Goal: Information Seeking & Learning: Learn about a topic

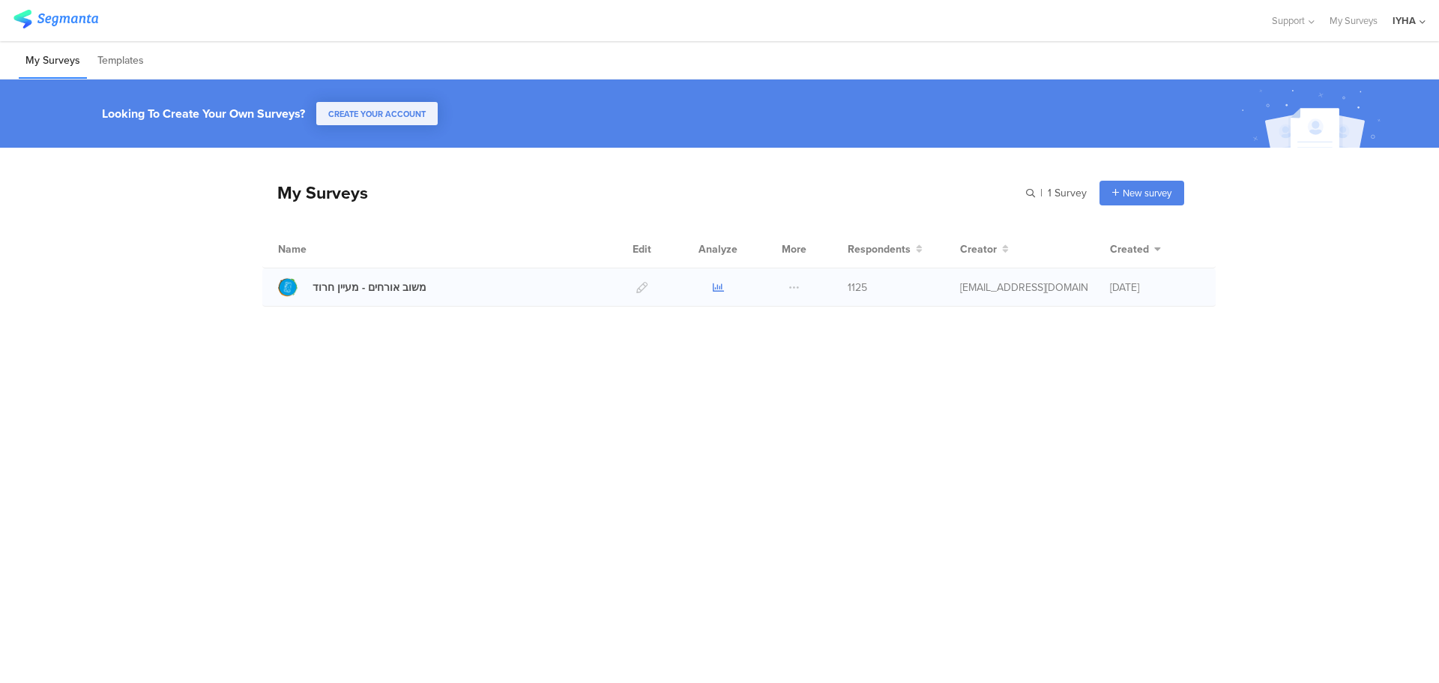
click at [719, 289] on icon at bounding box center [718, 287] width 11 height 11
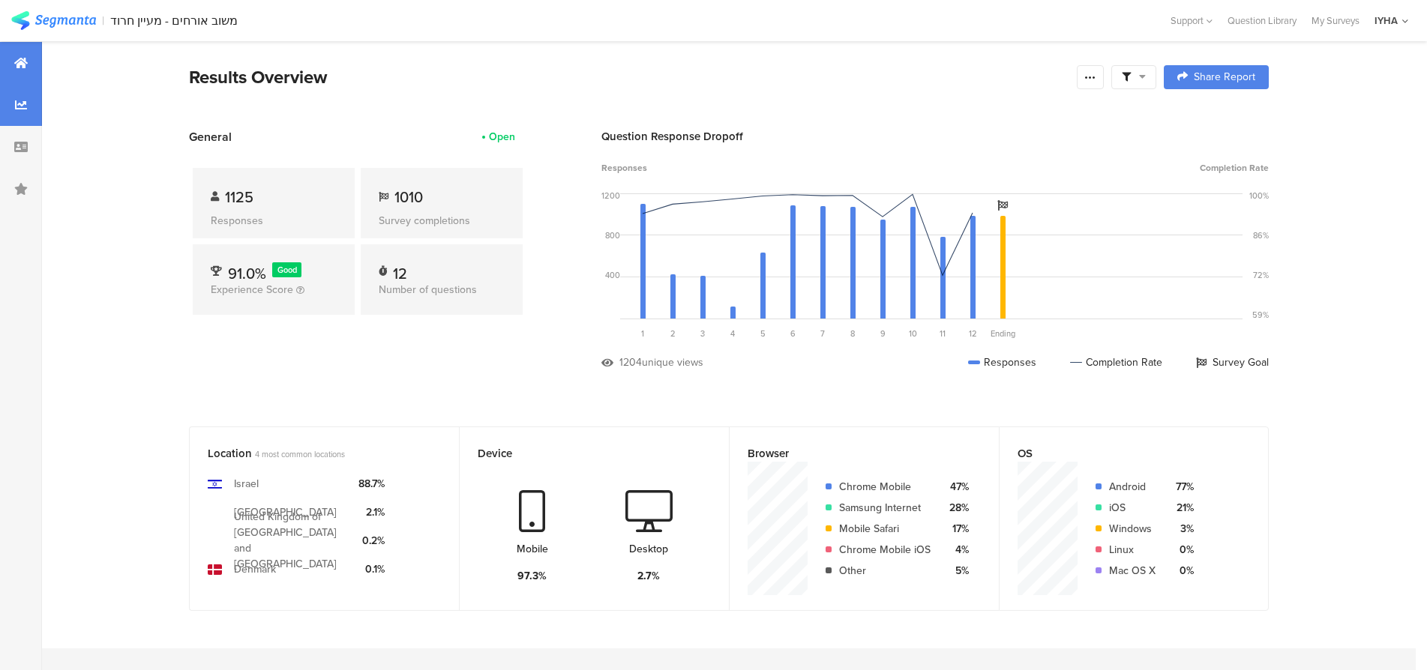
click at [22, 109] on icon at bounding box center [21, 105] width 12 height 12
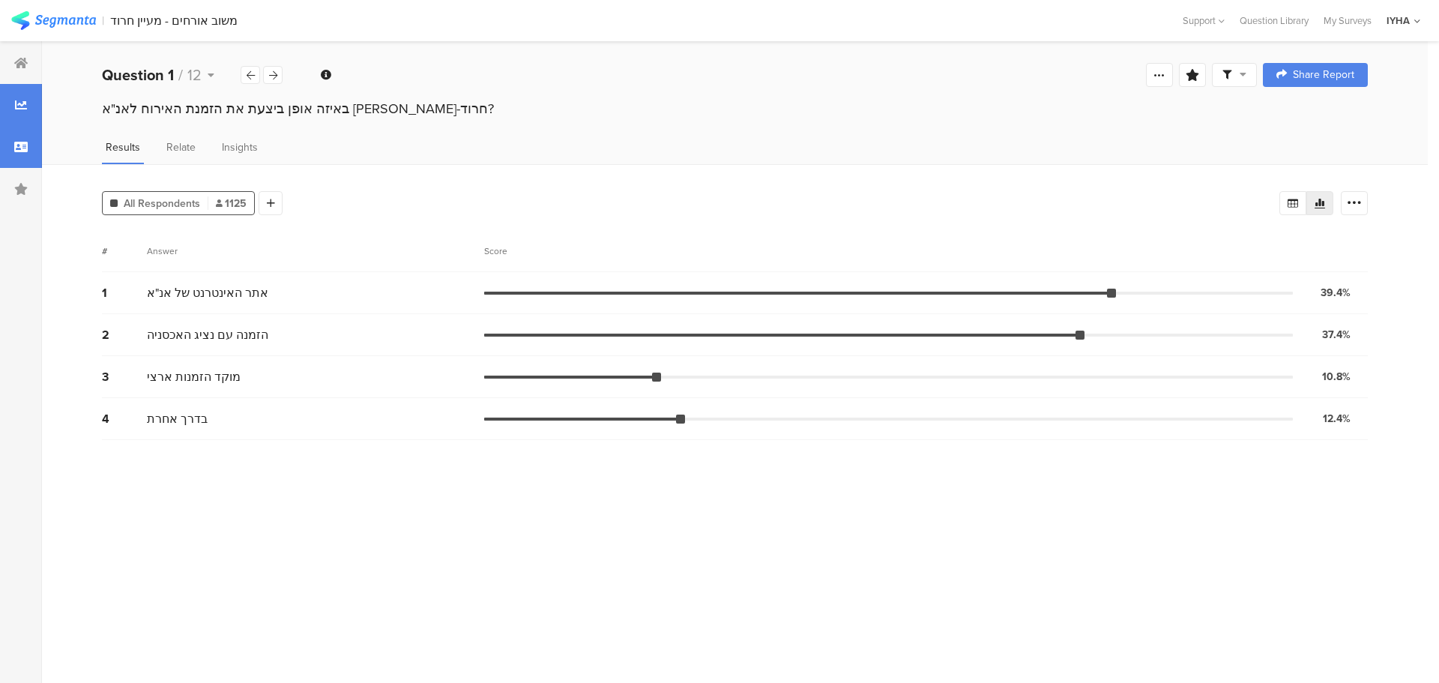
click at [21, 139] on div at bounding box center [21, 147] width 42 height 42
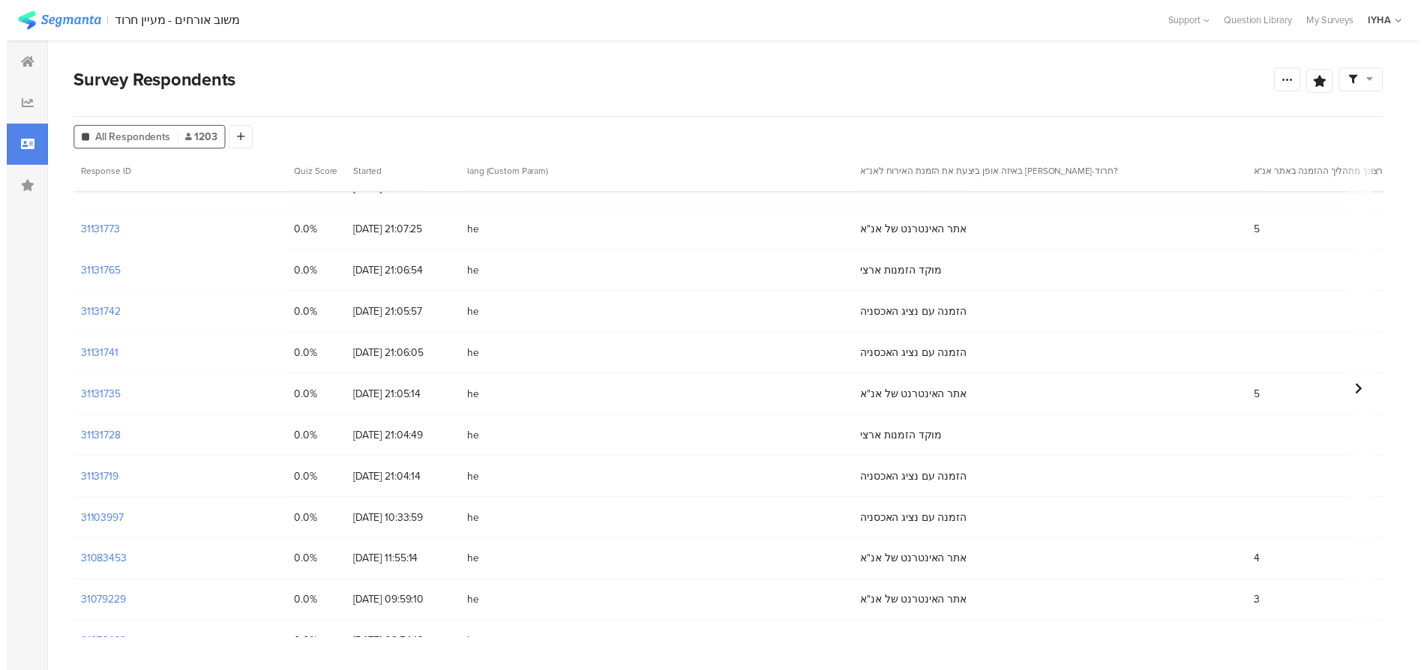
scroll to position [487, 0]
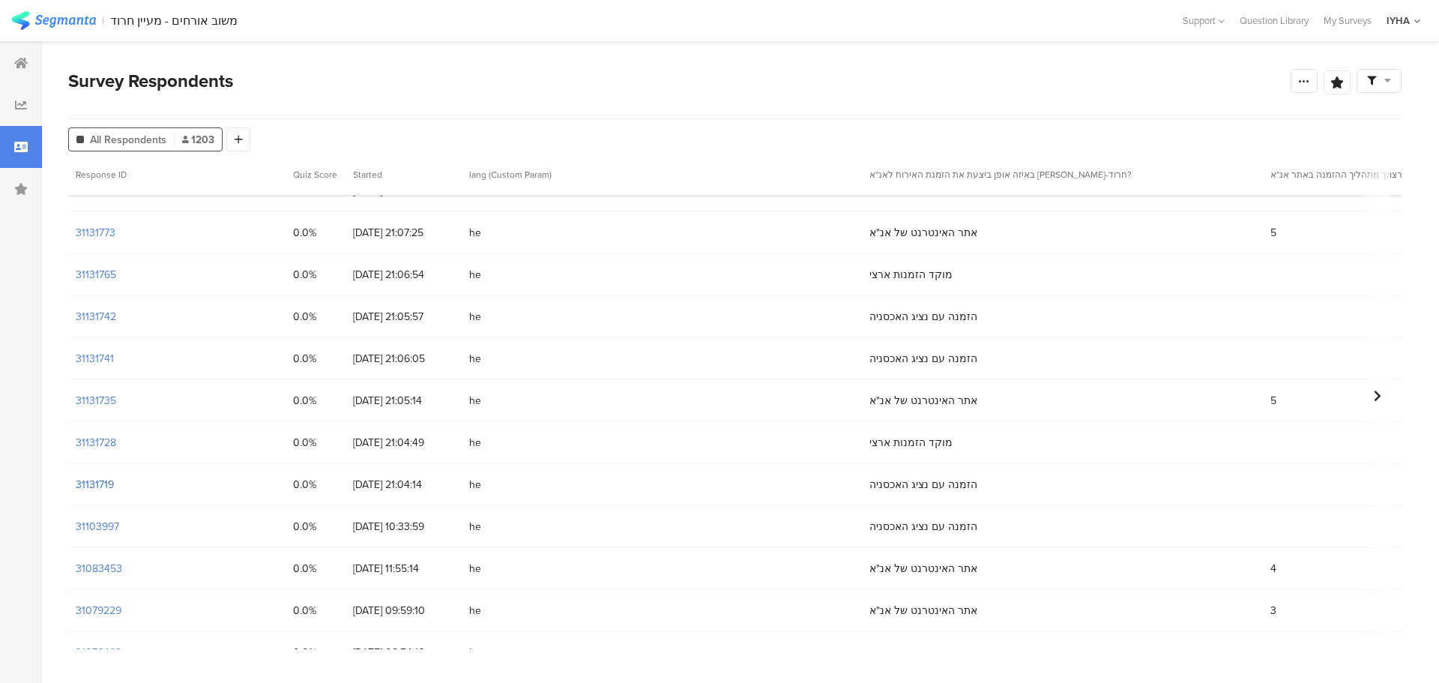
click at [98, 482] on section "31131719" at bounding box center [95, 485] width 38 height 16
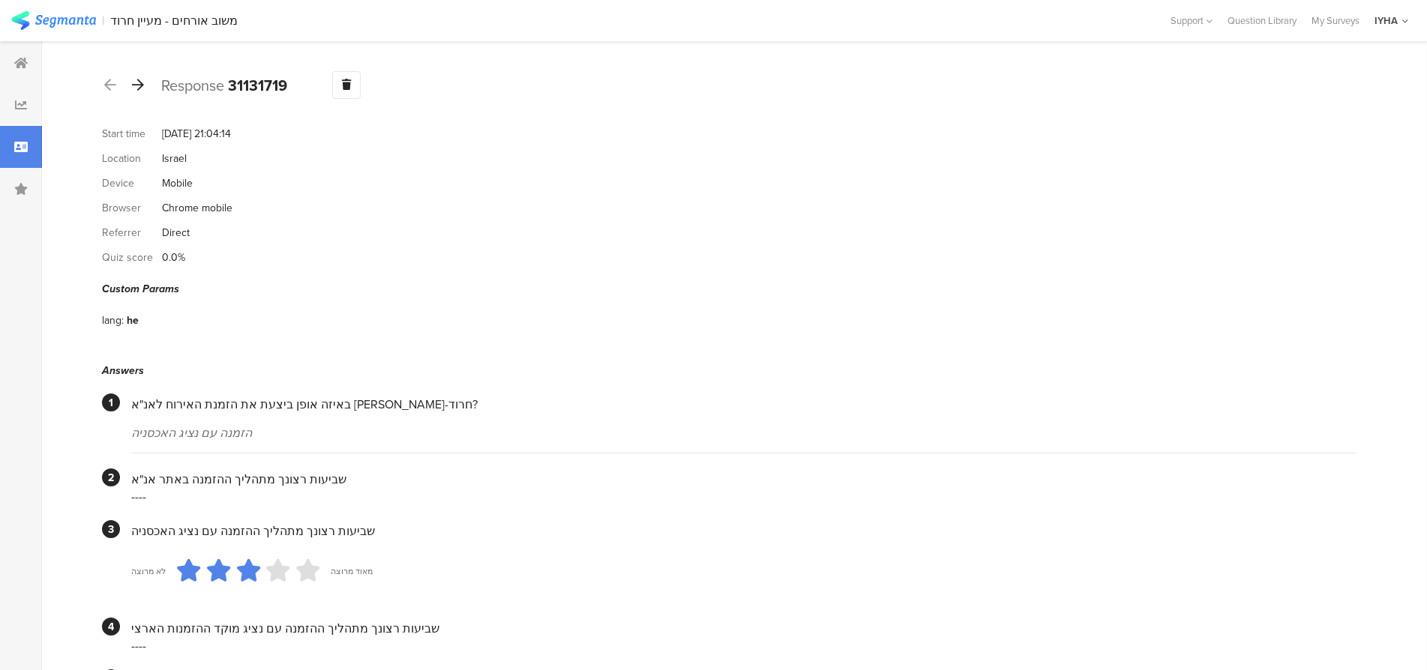
click at [139, 82] on icon at bounding box center [138, 84] width 12 height 13
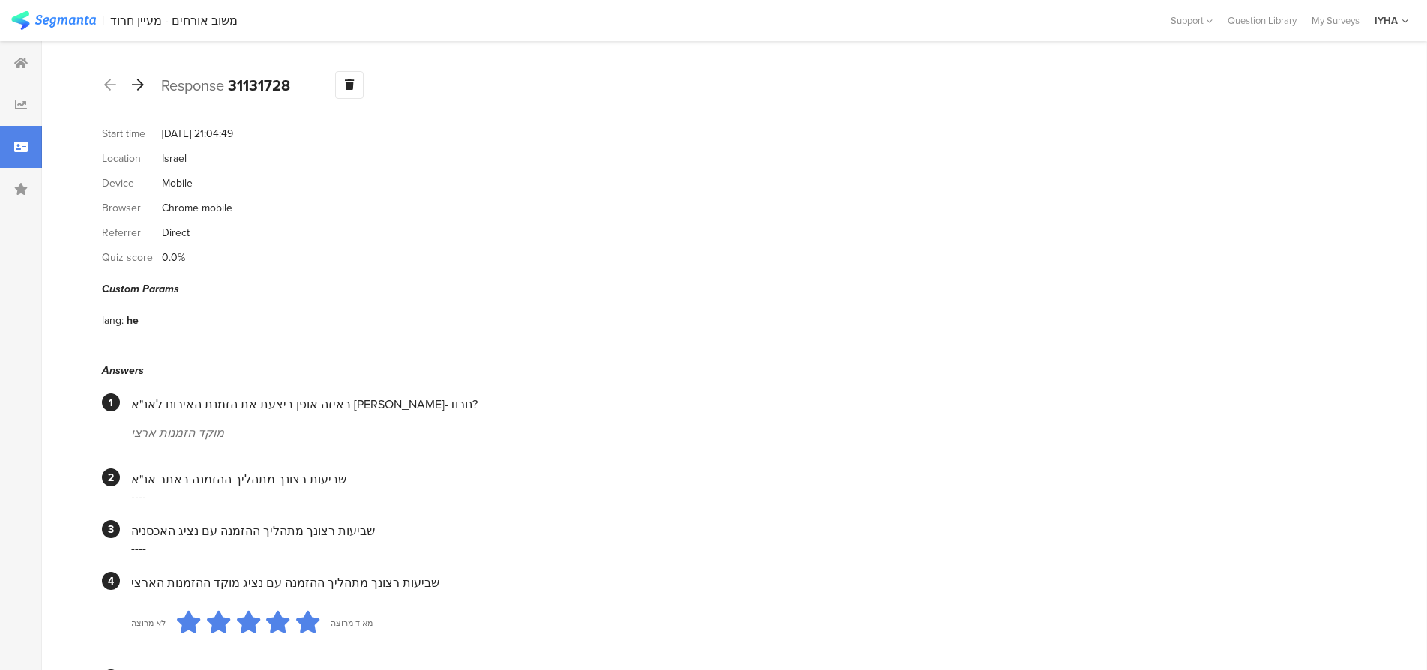
click at [137, 84] on icon at bounding box center [138, 84] width 12 height 13
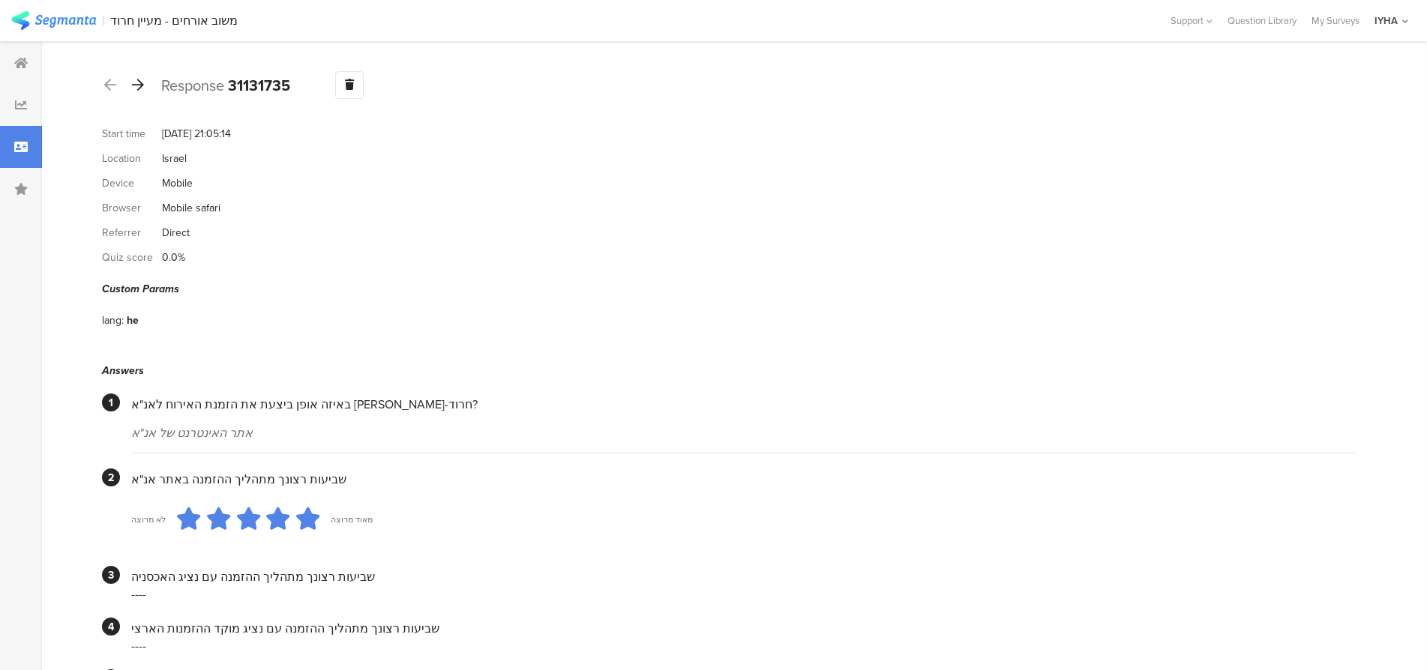
click at [139, 85] on icon at bounding box center [138, 84] width 12 height 13
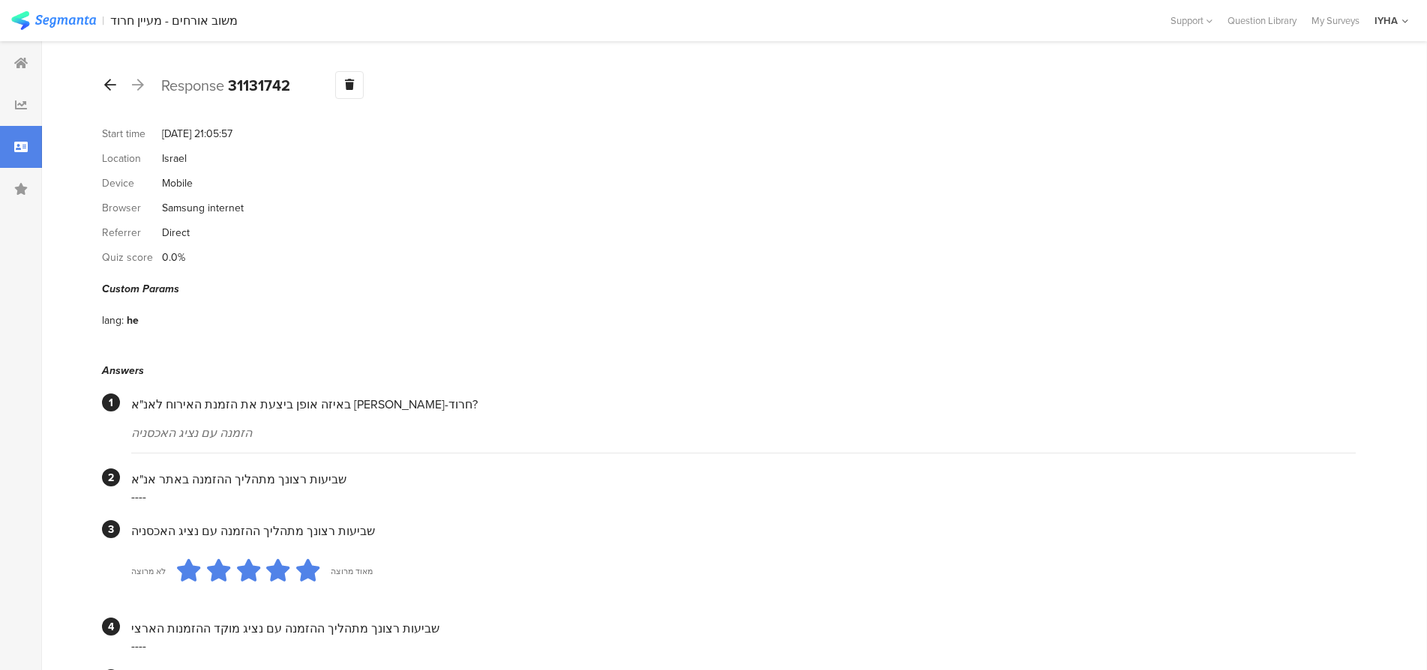
click at [107, 82] on icon at bounding box center [110, 84] width 12 height 13
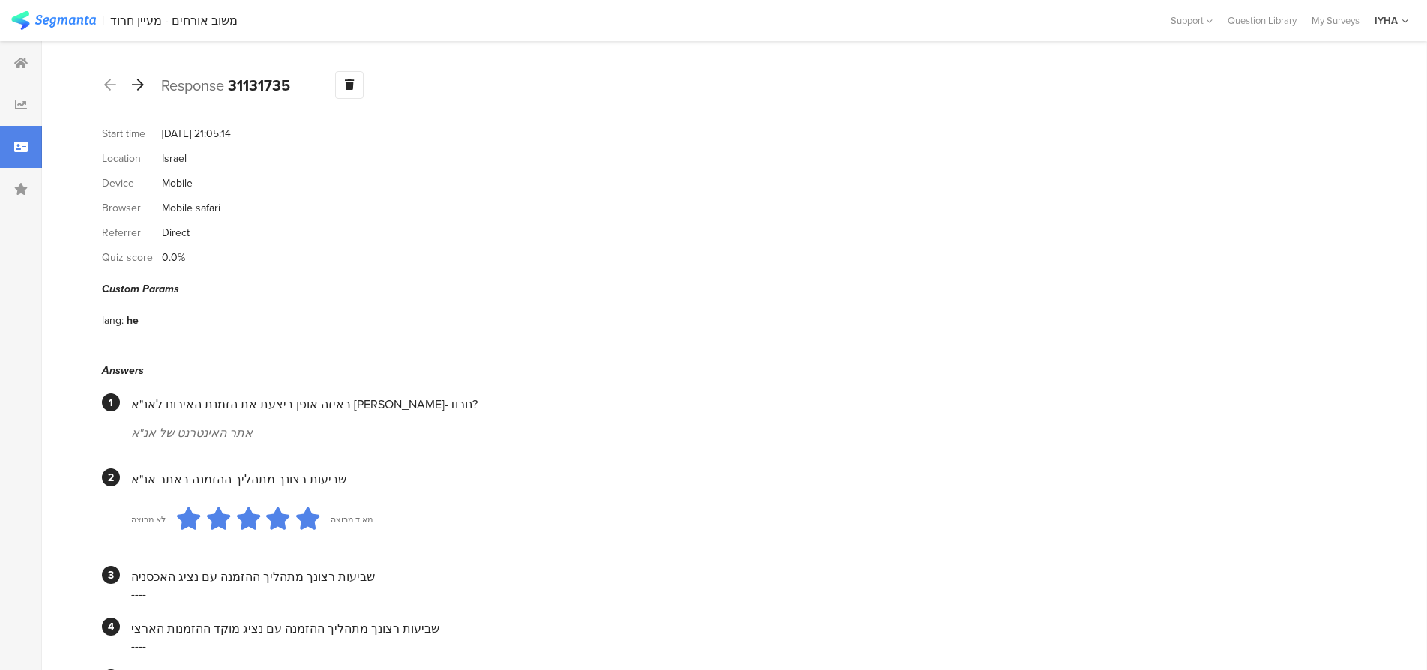
click at [141, 86] on icon at bounding box center [138, 84] width 12 height 13
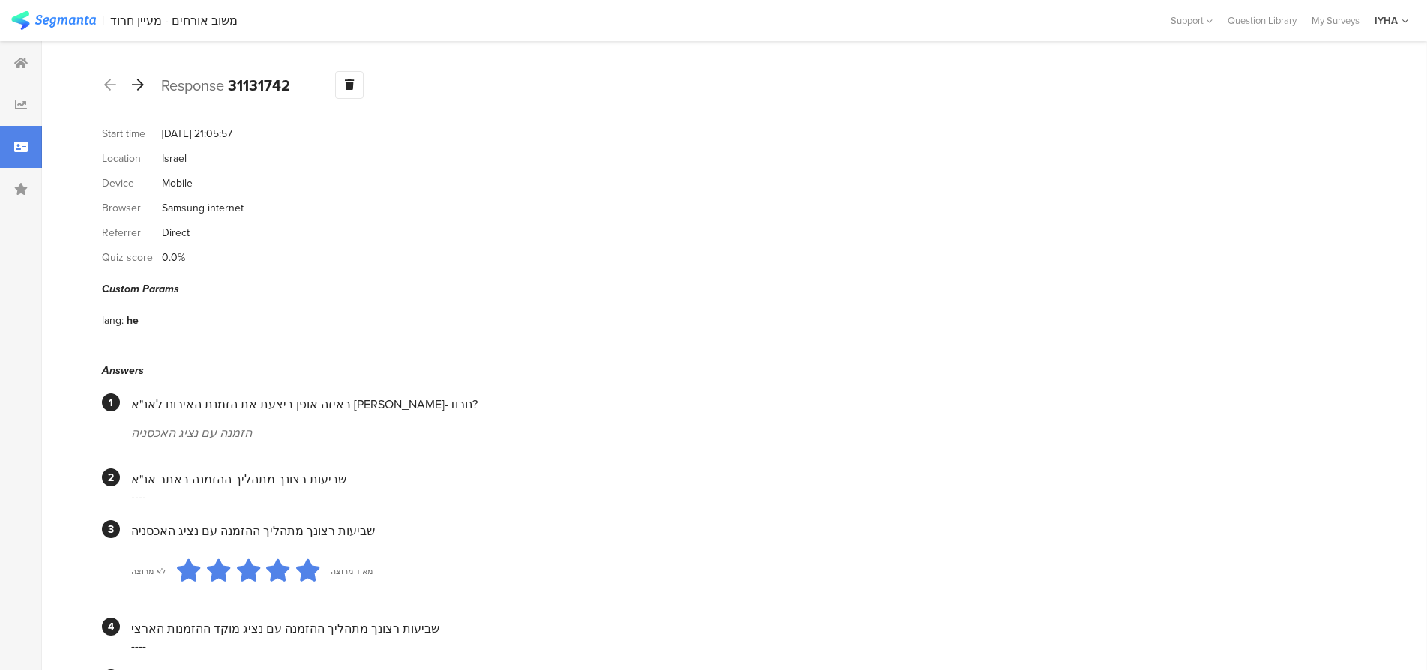
click at [139, 82] on icon at bounding box center [138, 84] width 12 height 13
click at [138, 83] on icon at bounding box center [138, 84] width 12 height 13
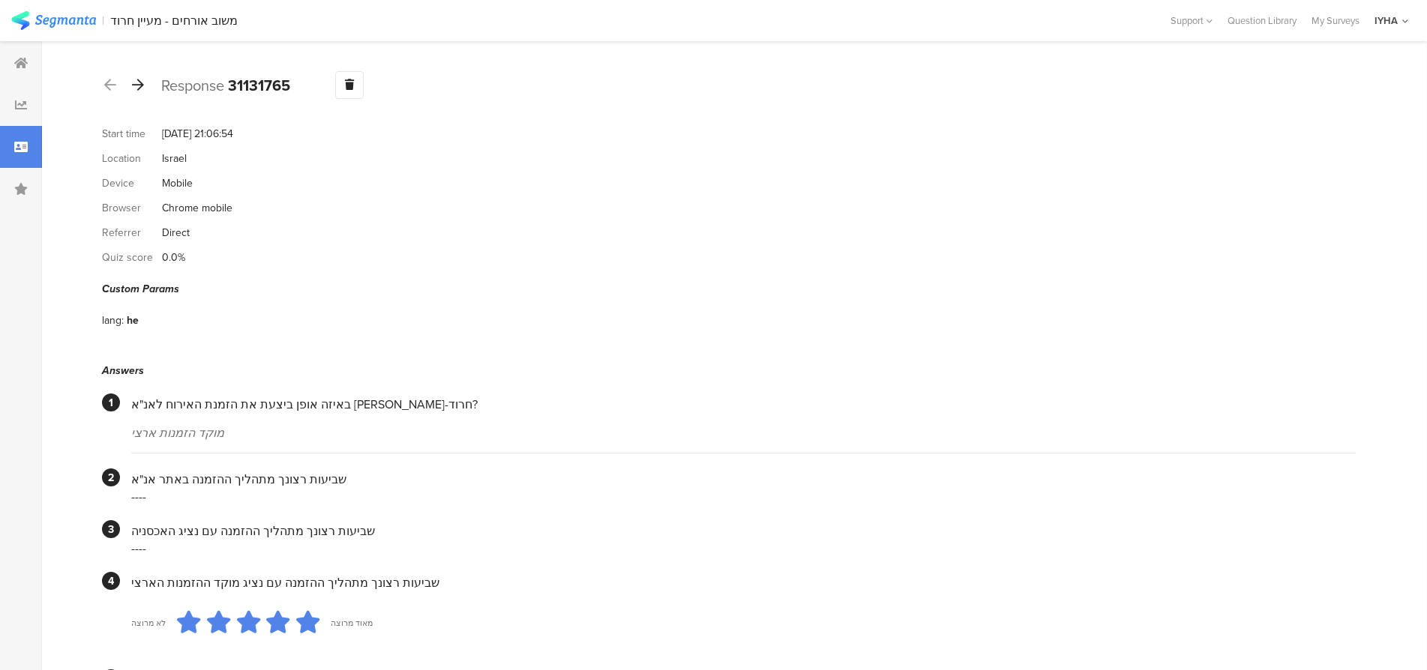
click at [141, 85] on icon at bounding box center [138, 84] width 12 height 13
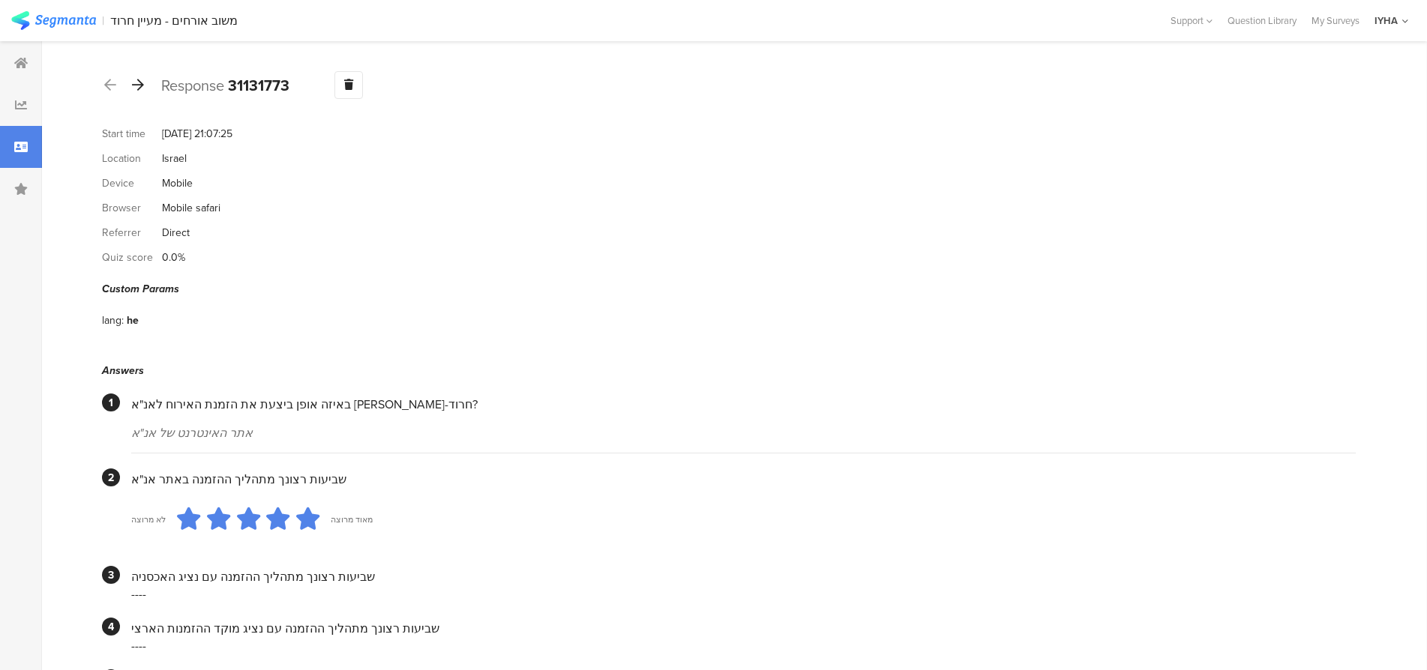
click at [139, 83] on icon at bounding box center [138, 84] width 12 height 13
click at [139, 84] on icon at bounding box center [138, 84] width 12 height 13
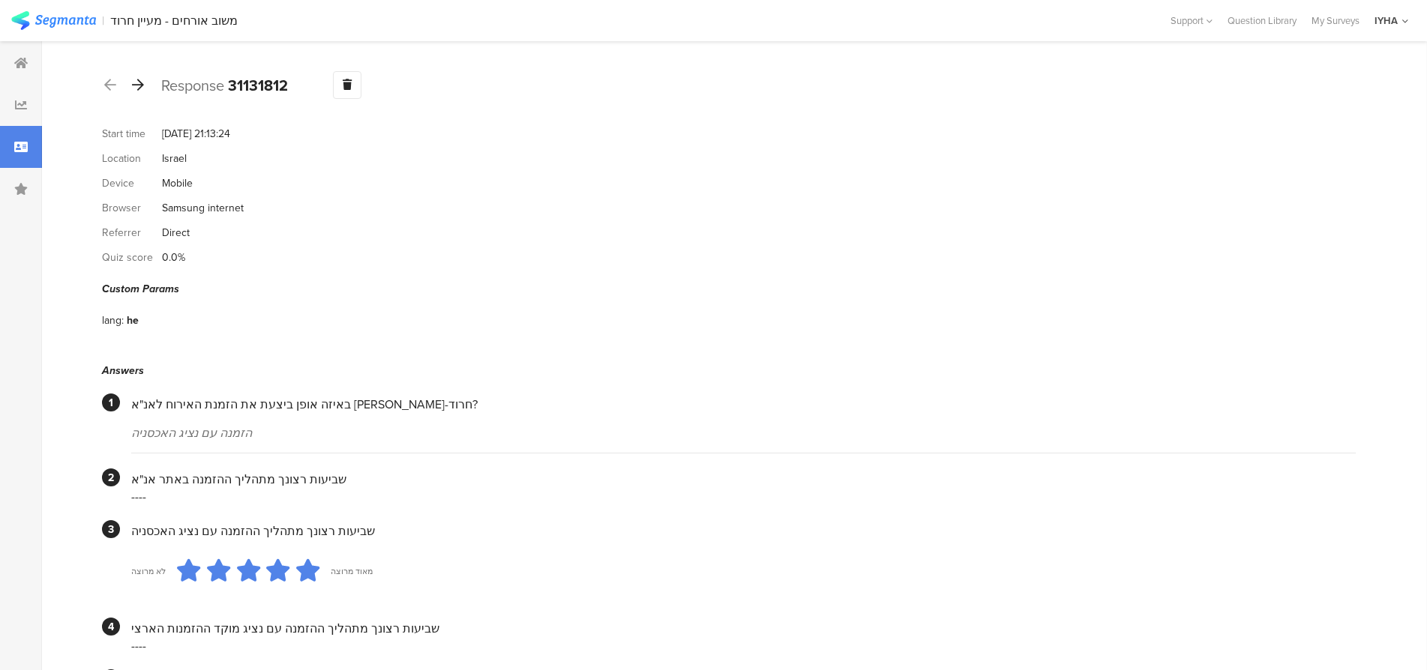
click at [137, 83] on icon at bounding box center [138, 84] width 12 height 13
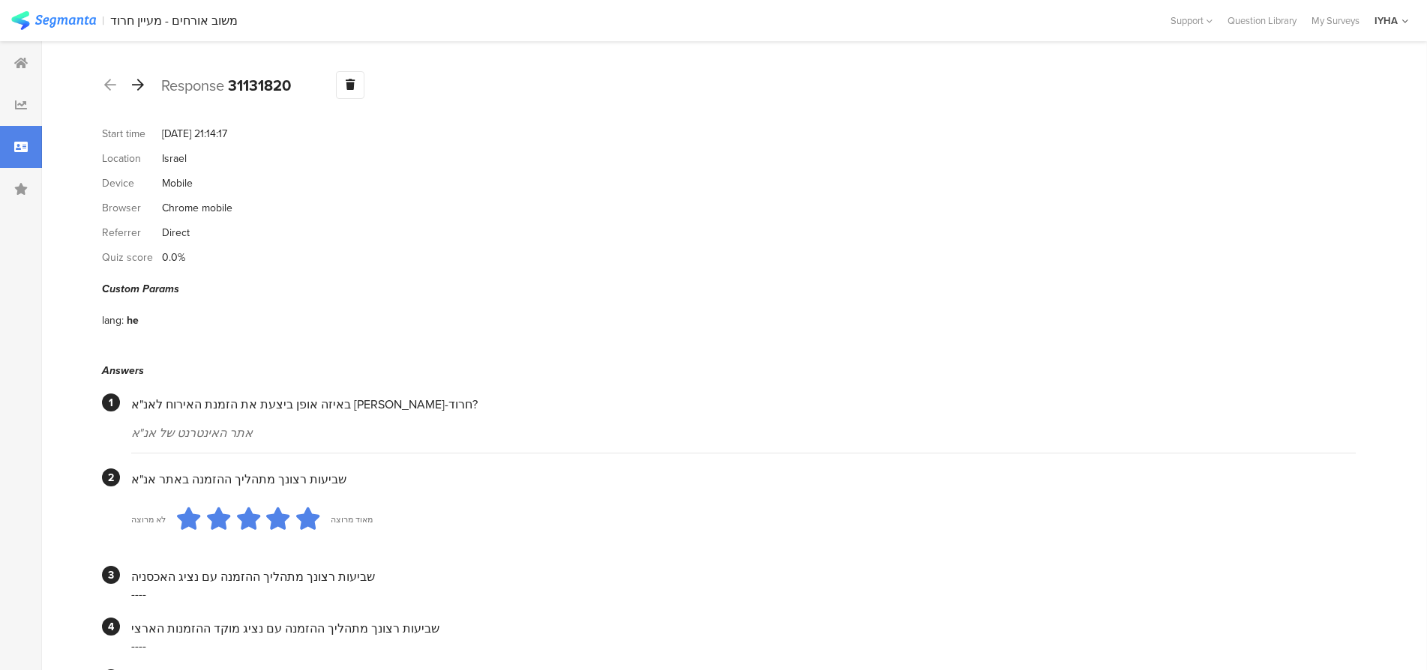
click at [139, 83] on icon at bounding box center [138, 84] width 12 height 13
click at [139, 82] on icon at bounding box center [138, 84] width 12 height 13
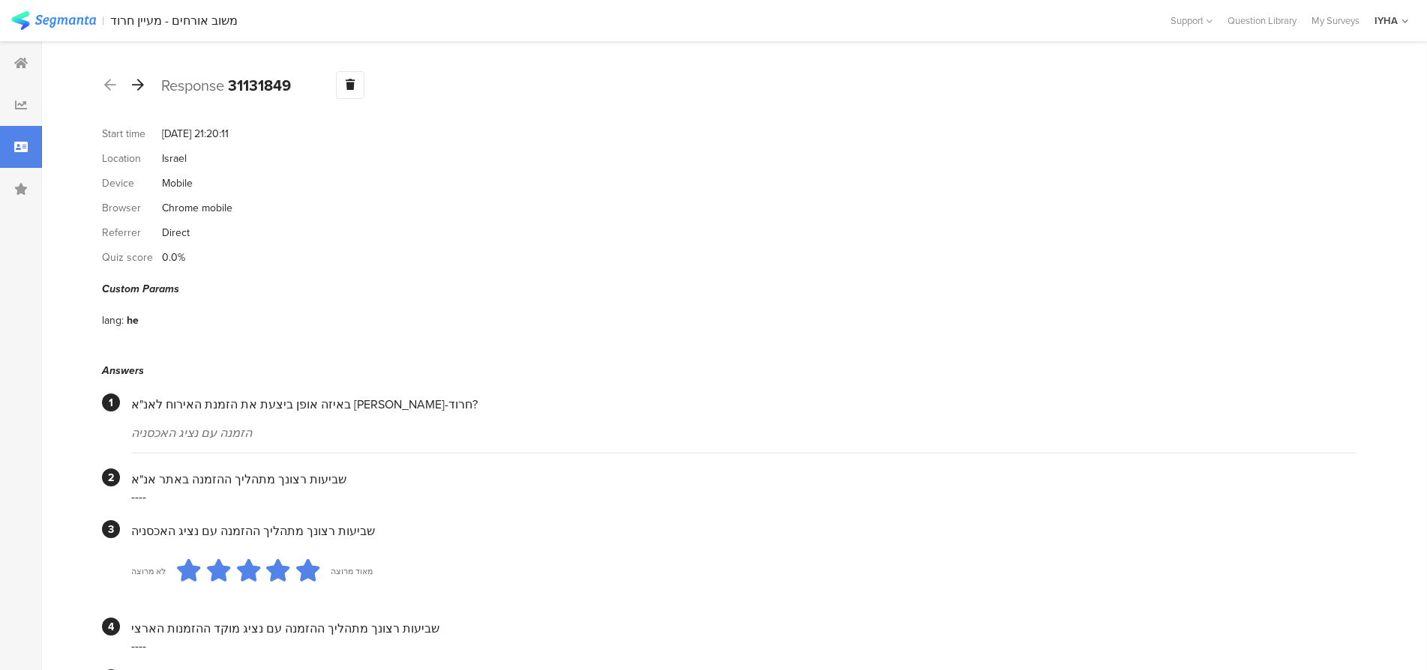
click at [141, 82] on icon at bounding box center [138, 84] width 12 height 13
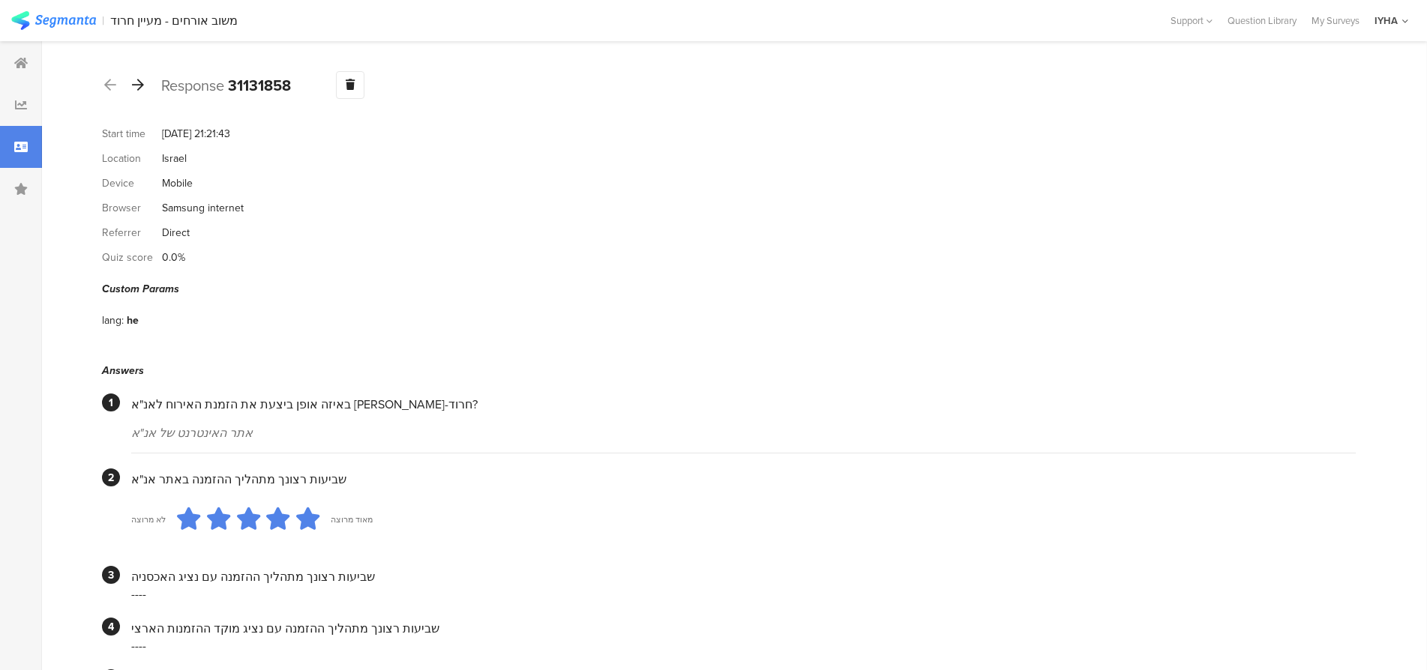
click at [143, 82] on icon at bounding box center [138, 84] width 12 height 13
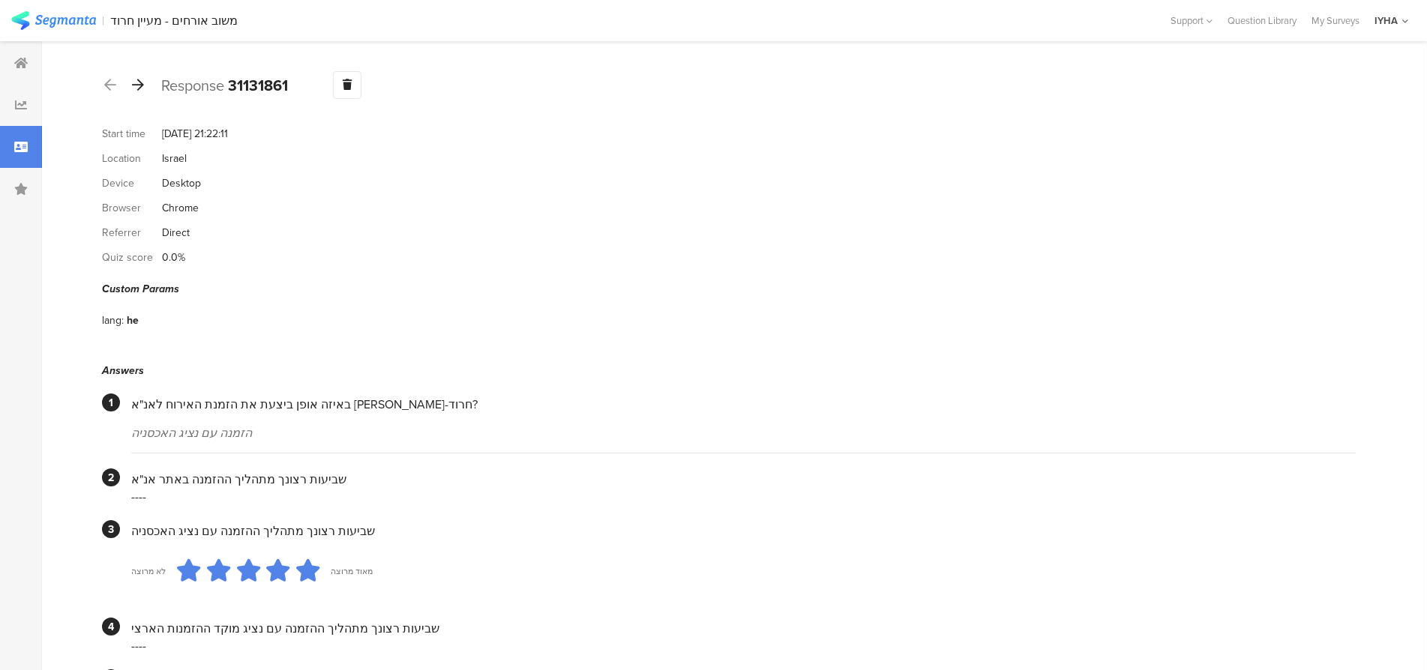
click at [139, 83] on icon at bounding box center [138, 84] width 12 height 13
click at [138, 85] on icon at bounding box center [138, 84] width 12 height 13
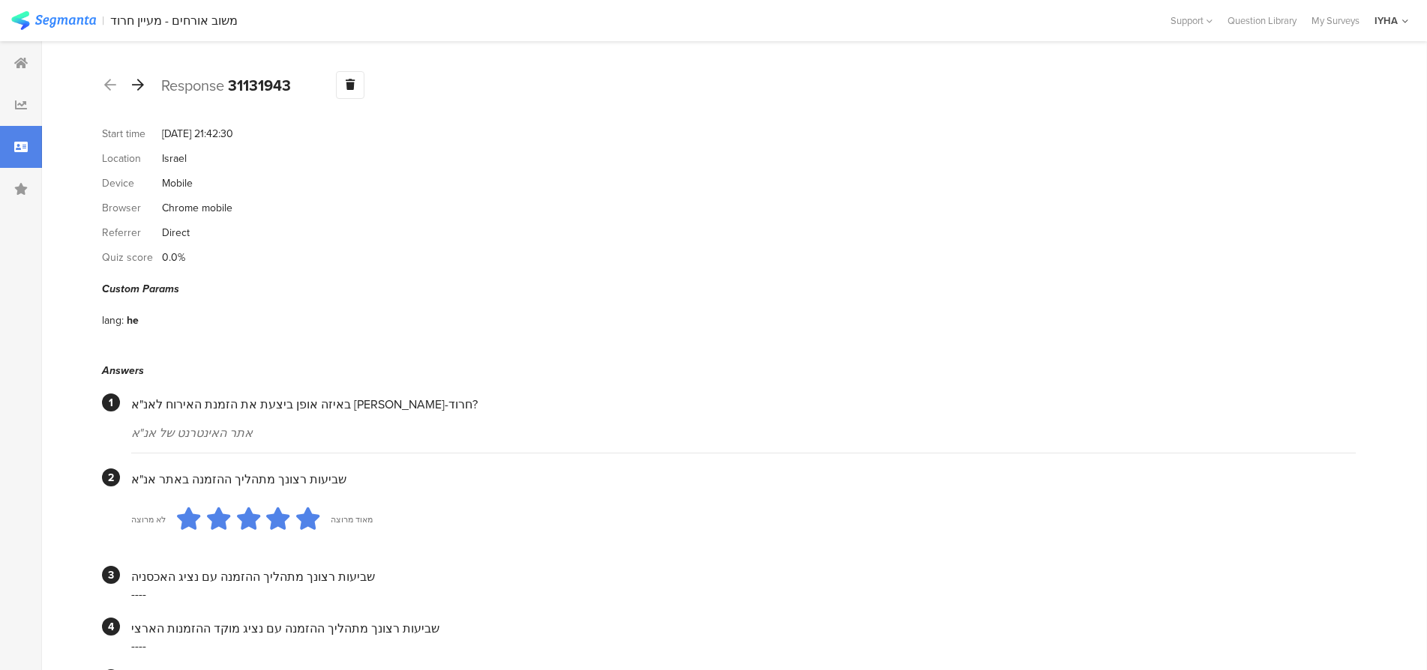
click at [142, 85] on icon at bounding box center [138, 84] width 12 height 13
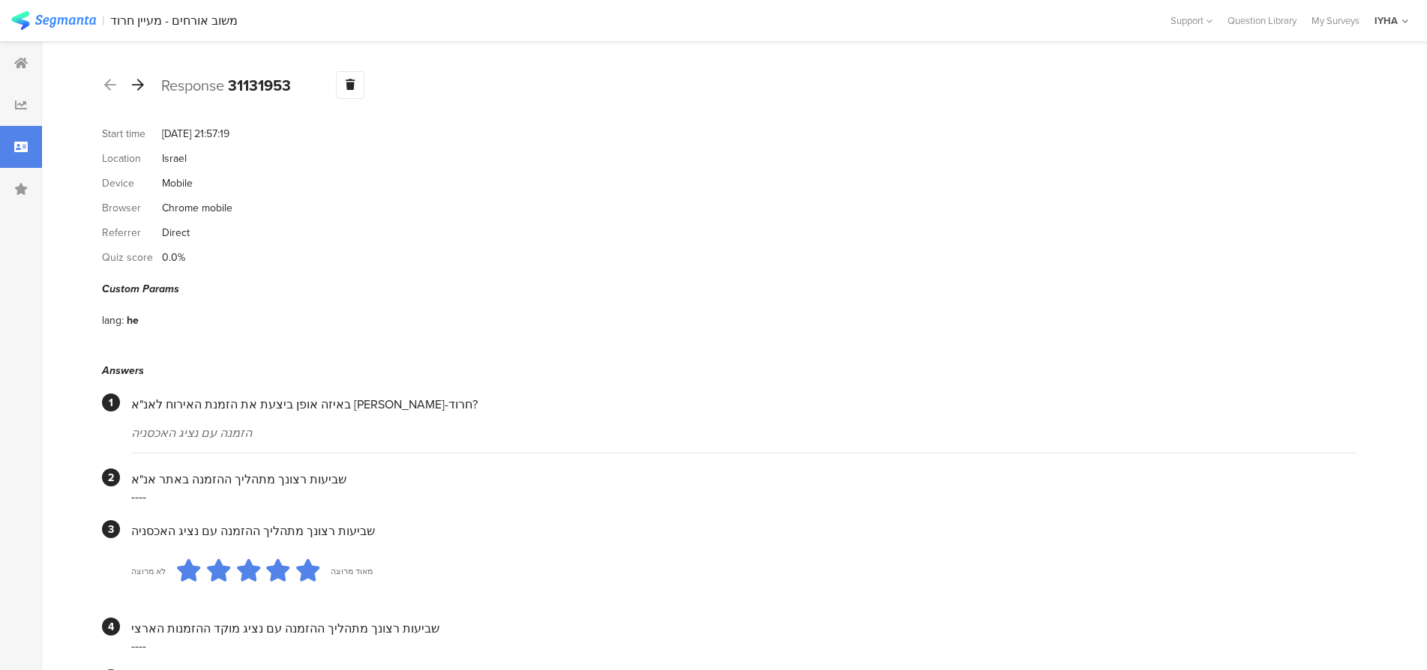
click at [142, 83] on icon at bounding box center [138, 84] width 12 height 13
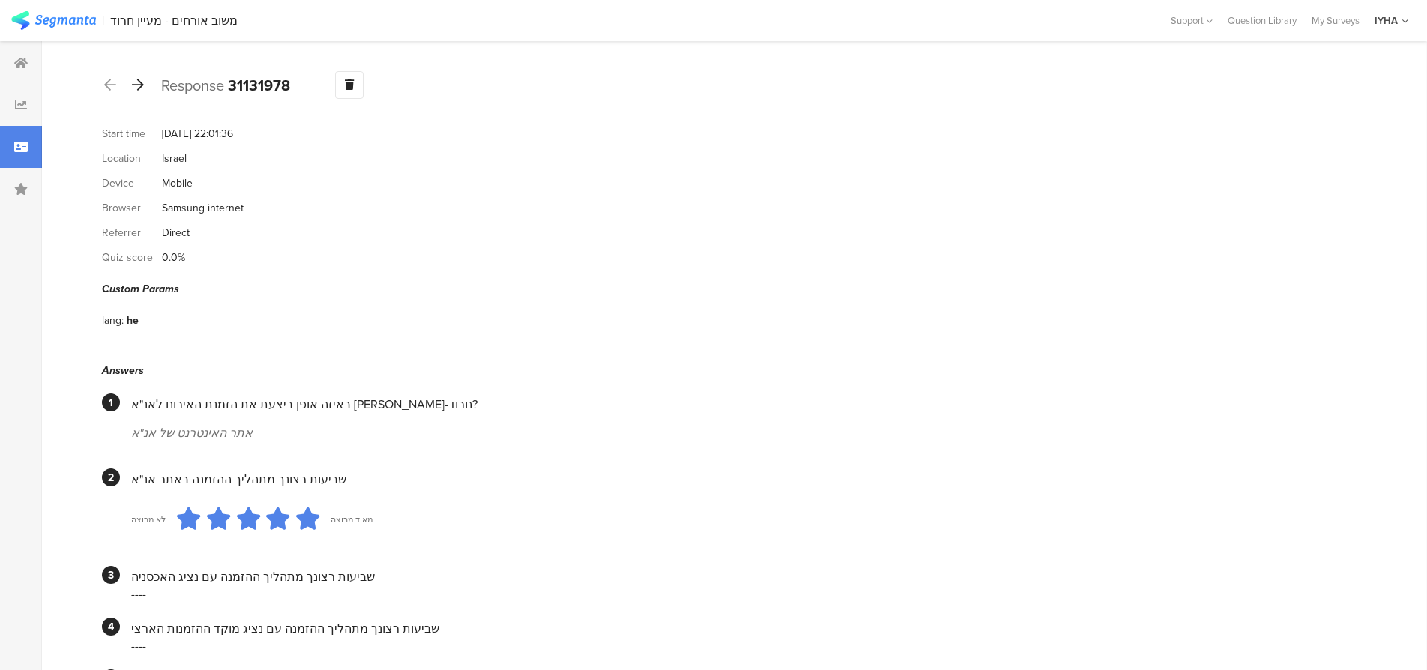
click at [139, 83] on icon at bounding box center [138, 84] width 12 height 13
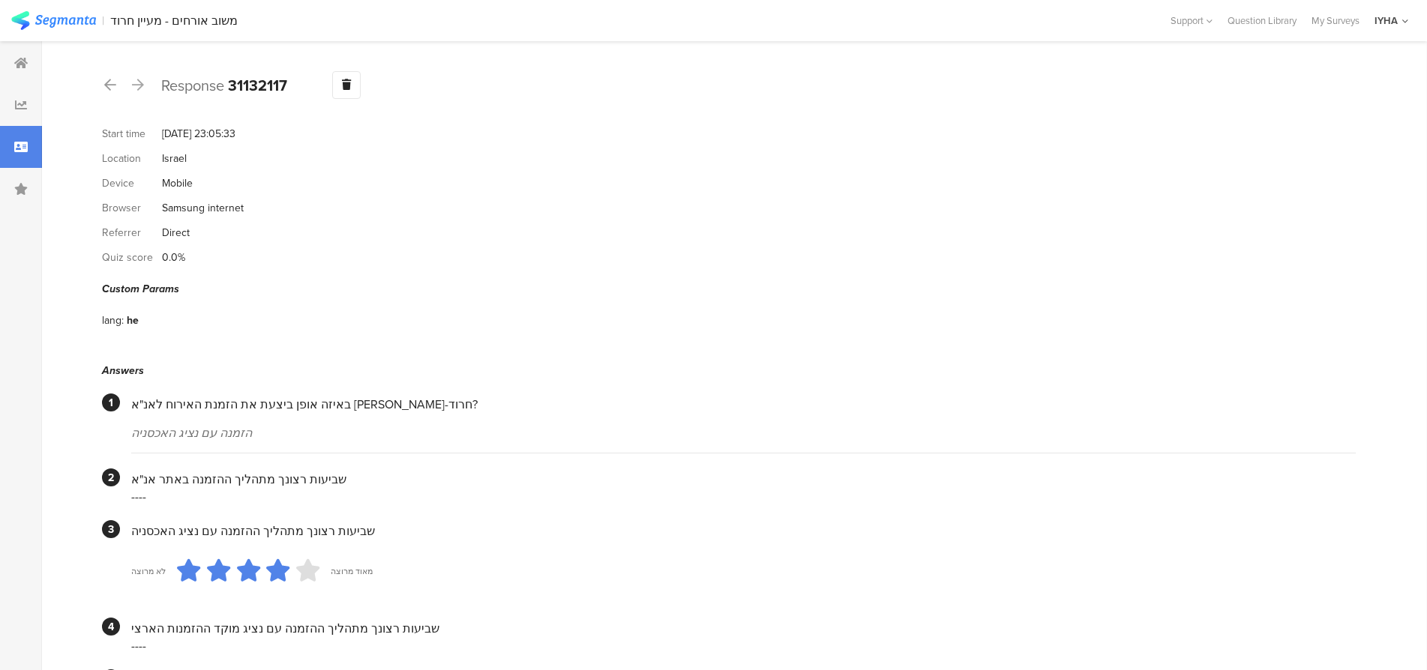
click at [139, 85] on icon at bounding box center [138, 84] width 12 height 13
click at [138, 82] on icon at bounding box center [138, 84] width 12 height 13
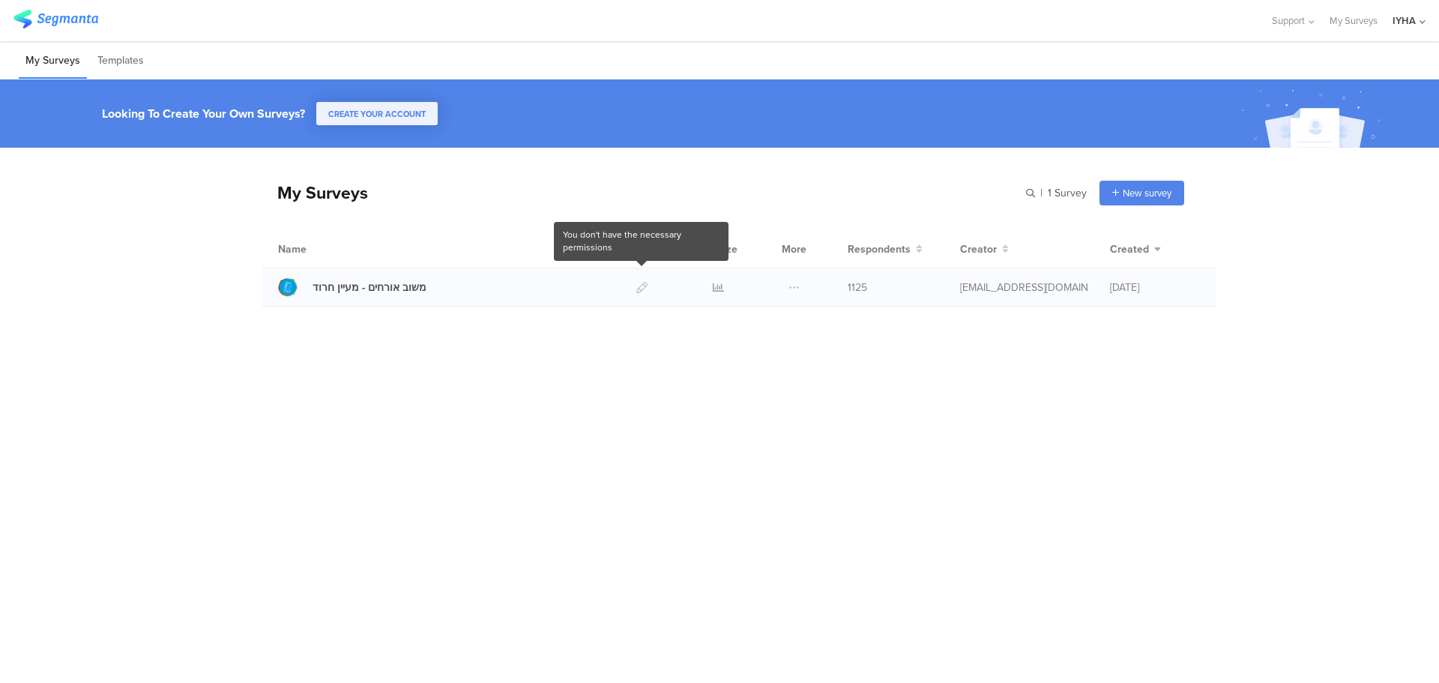
click at [639, 287] on div at bounding box center [642, 286] width 32 height 37
click at [720, 291] on icon at bounding box center [718, 287] width 11 height 11
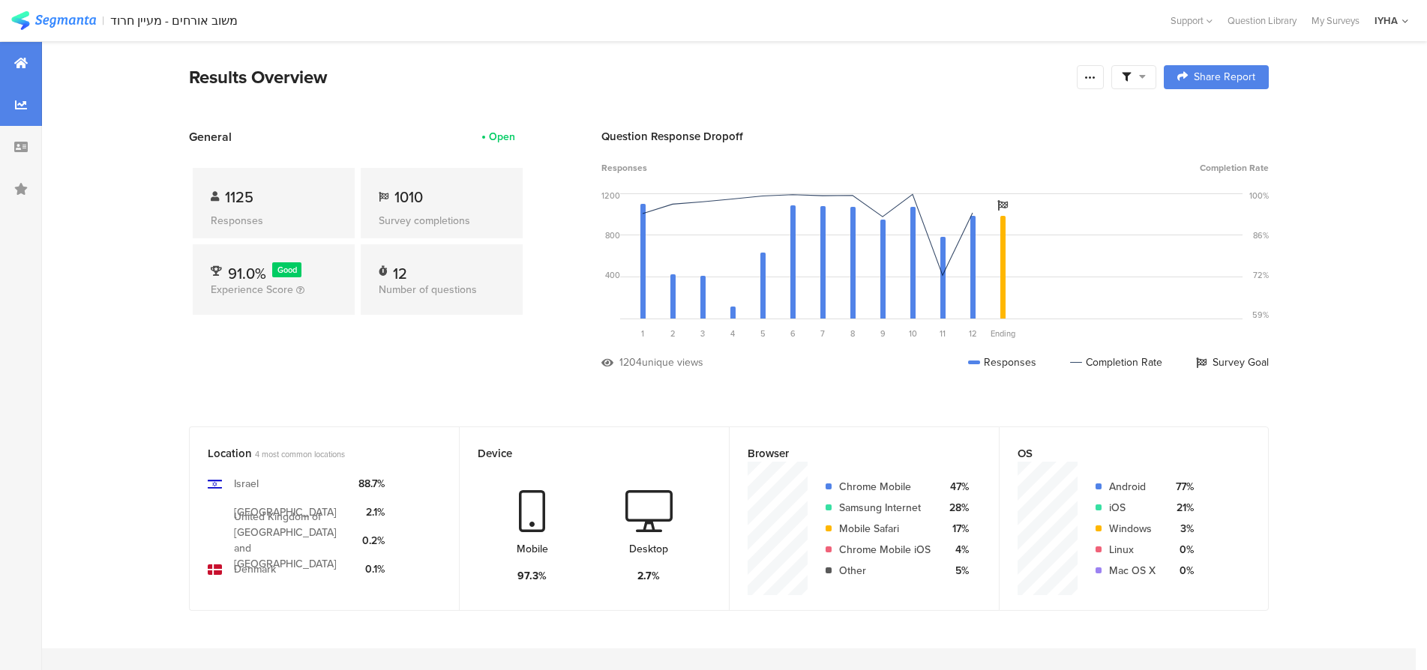
click at [15, 107] on icon at bounding box center [21, 105] width 12 height 12
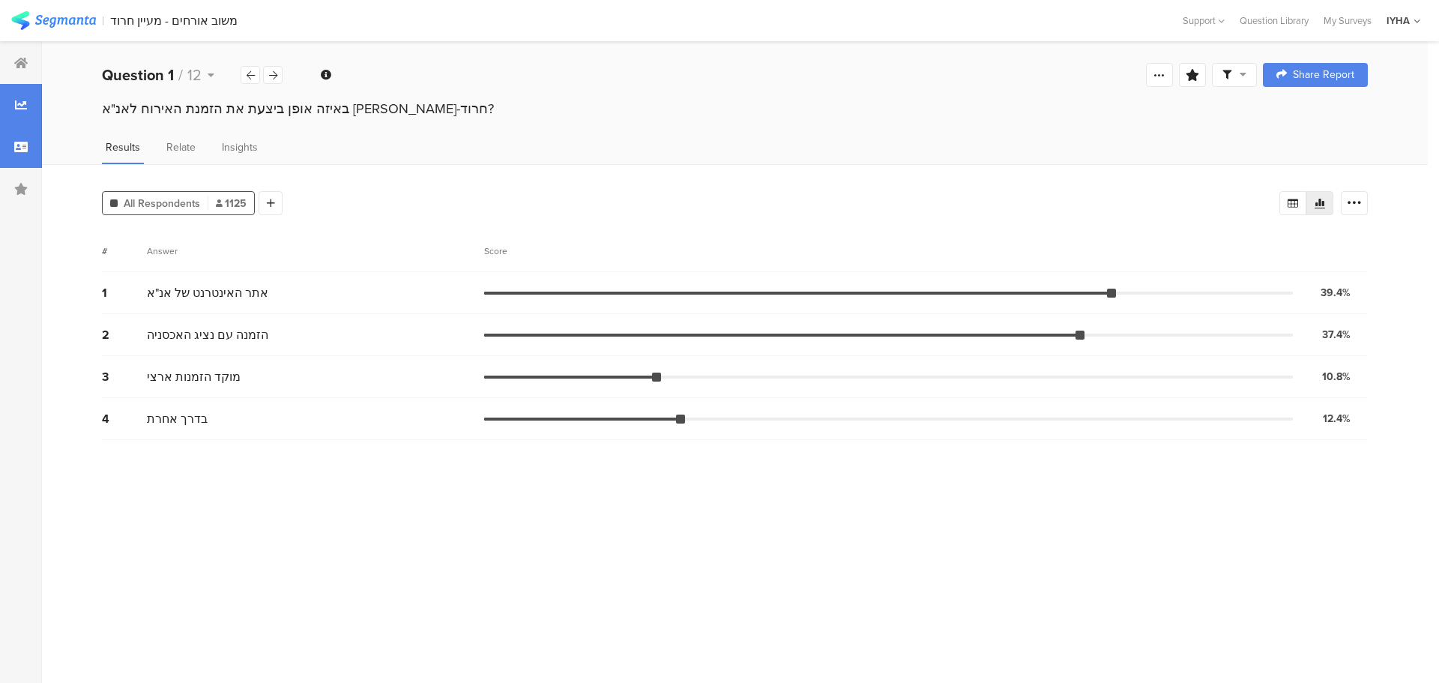
click at [24, 148] on icon at bounding box center [20, 147] width 13 height 12
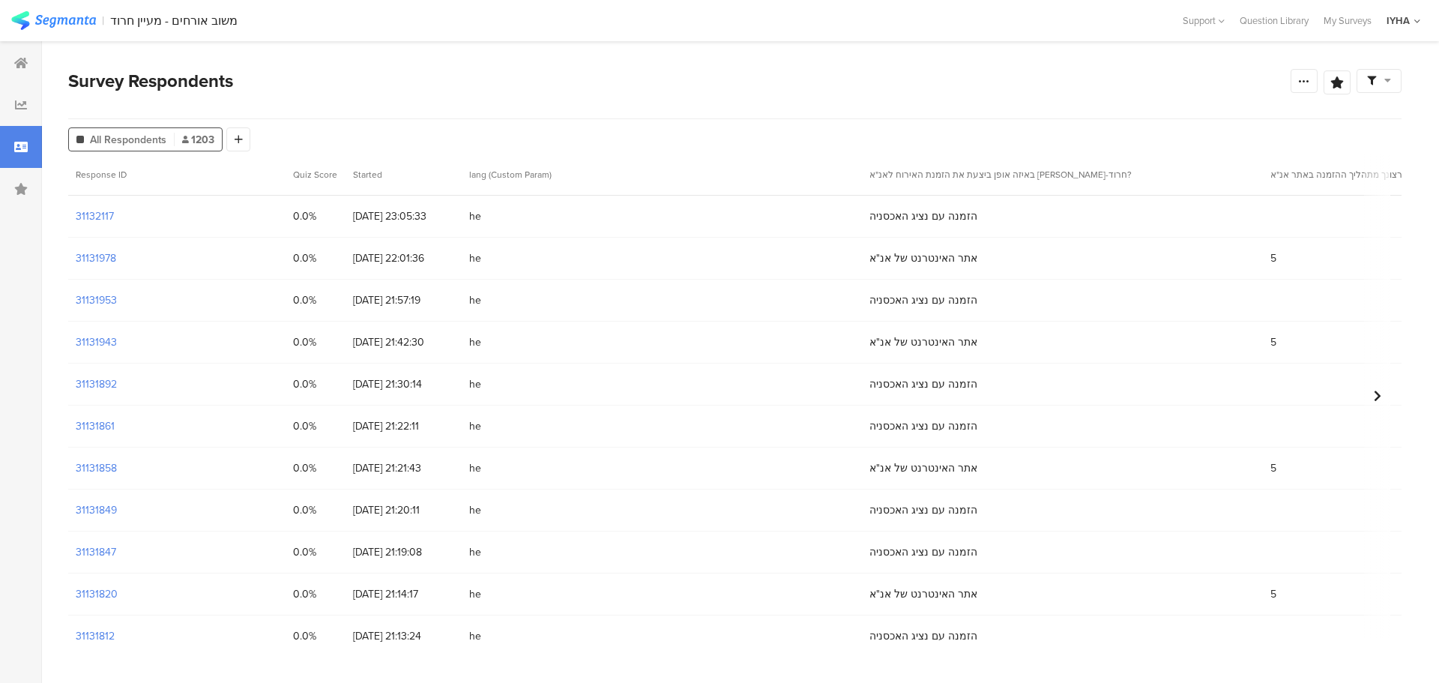
click at [119, 216] on div "31132117" at bounding box center [176, 216] width 217 height 41
click at [87, 215] on section "31132117" at bounding box center [95, 216] width 38 height 16
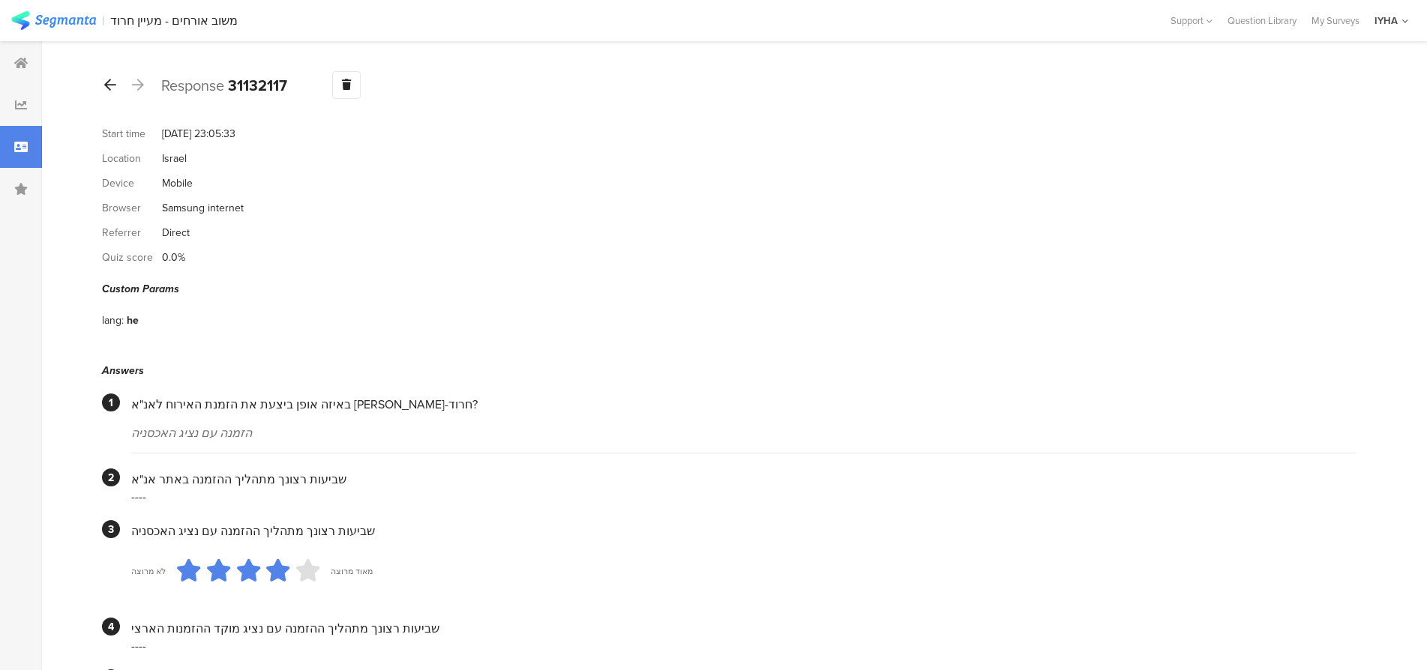
click at [108, 85] on icon at bounding box center [110, 84] width 12 height 13
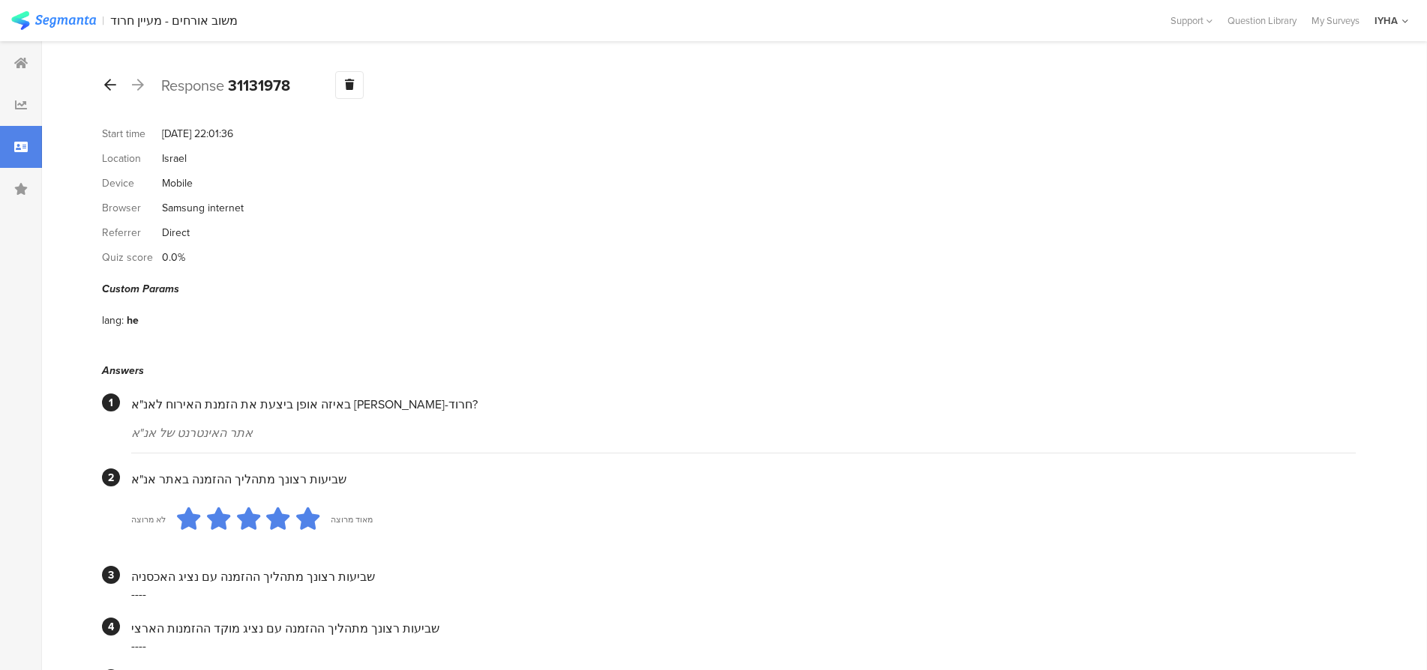
click at [108, 85] on icon at bounding box center [110, 84] width 12 height 13
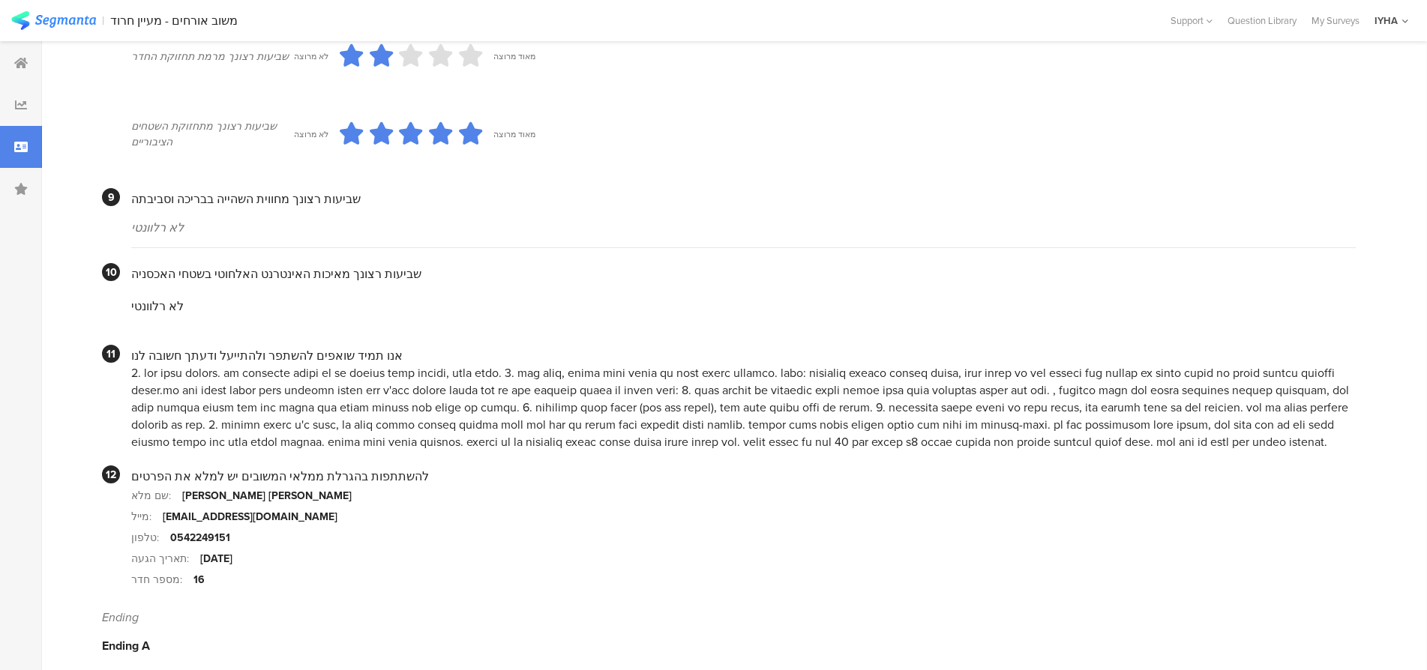
scroll to position [1286, 0]
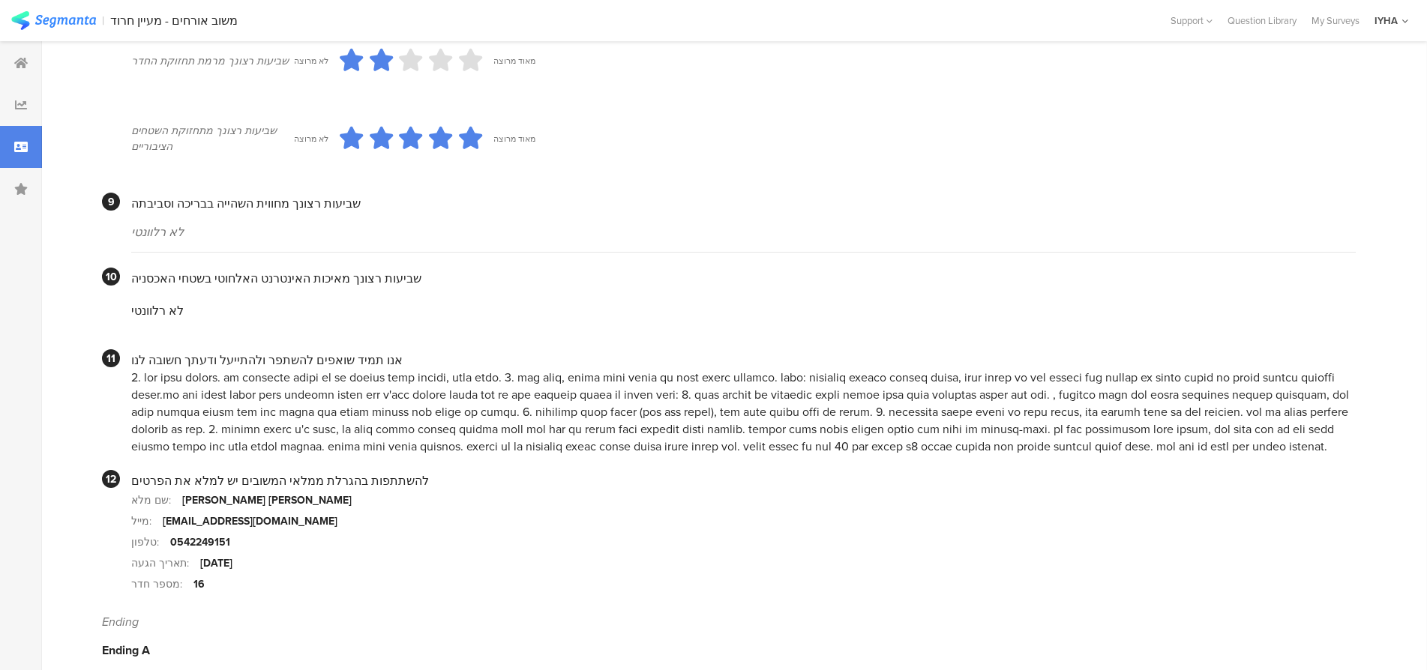
click at [1298, 412] on div at bounding box center [743, 412] width 1224 height 86
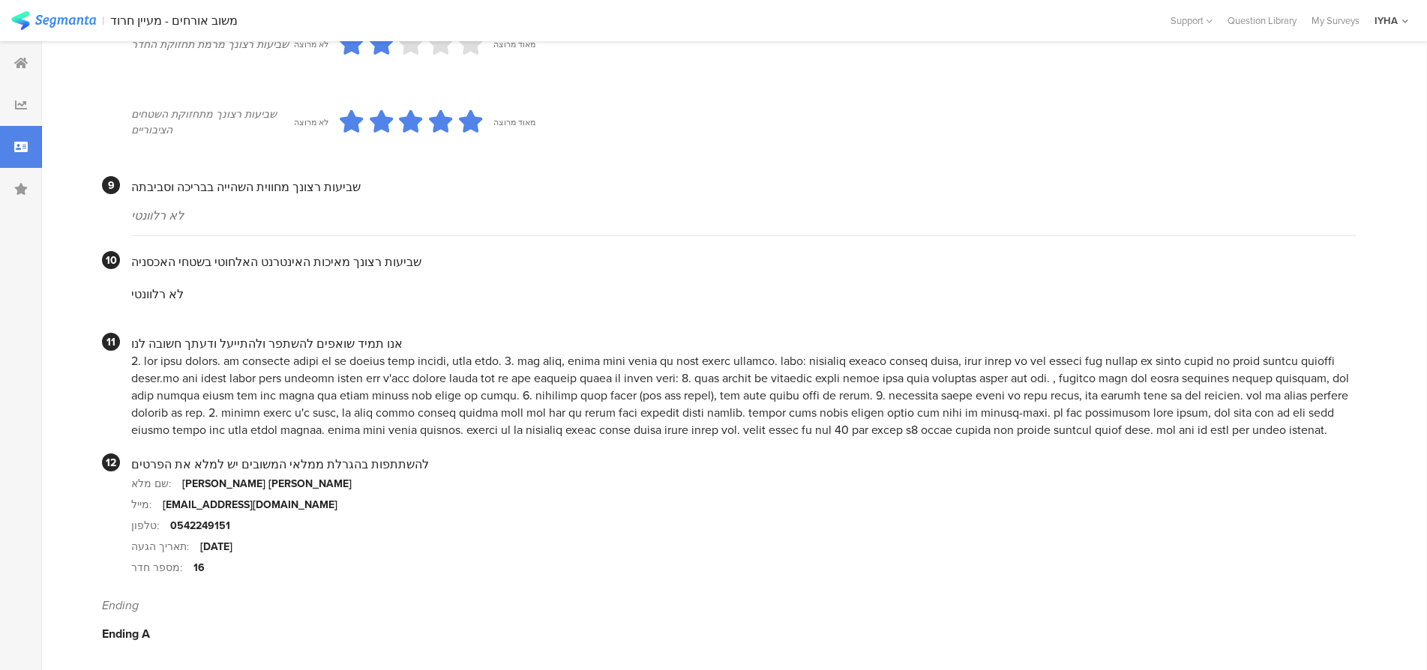
scroll to position [1304, 0]
click at [601, 391] on div at bounding box center [743, 393] width 1224 height 86
click at [752, 433] on div at bounding box center [743, 393] width 1224 height 86
click at [759, 427] on div at bounding box center [743, 393] width 1224 height 86
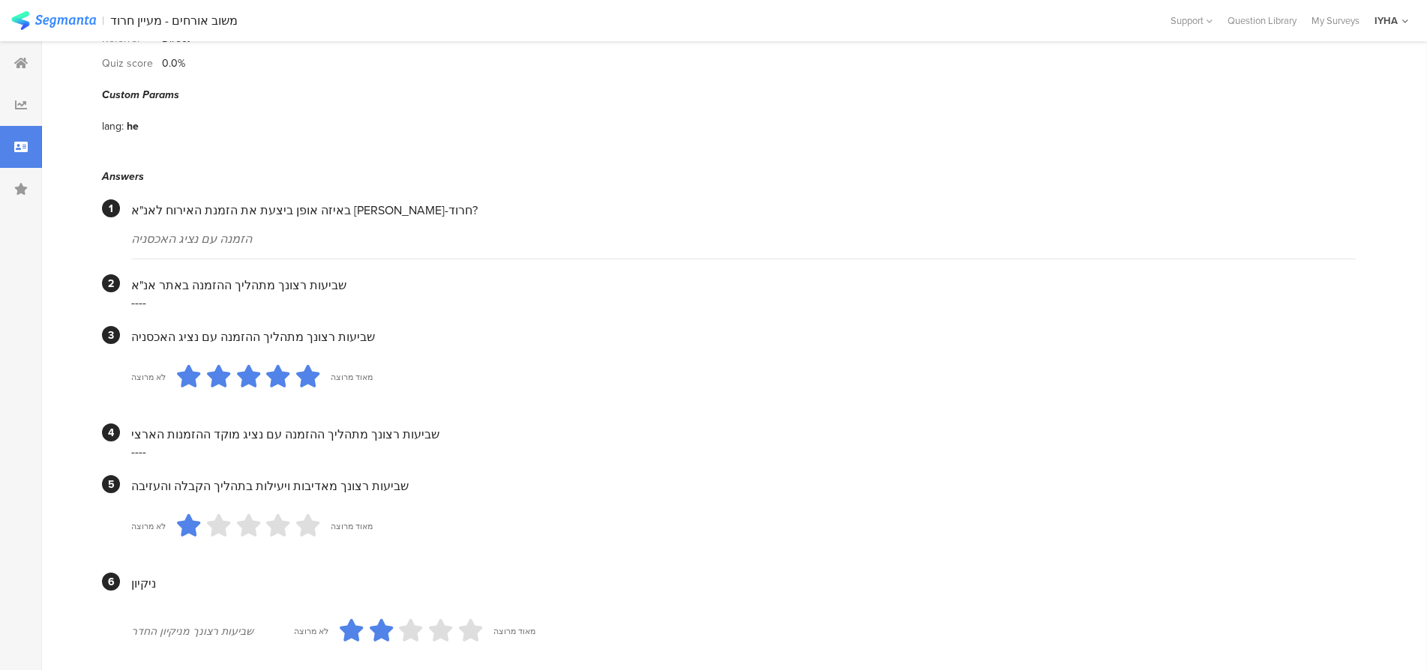
scroll to position [0, 0]
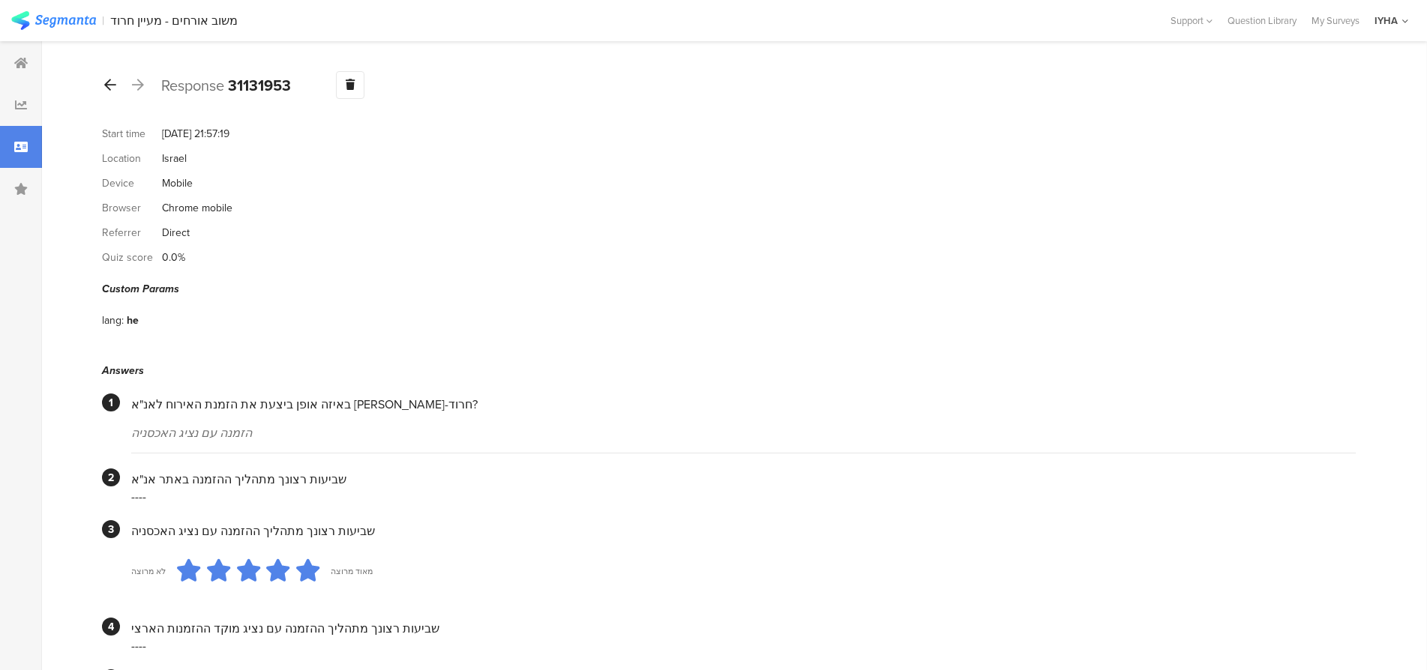
click at [105, 82] on icon at bounding box center [110, 84] width 12 height 13
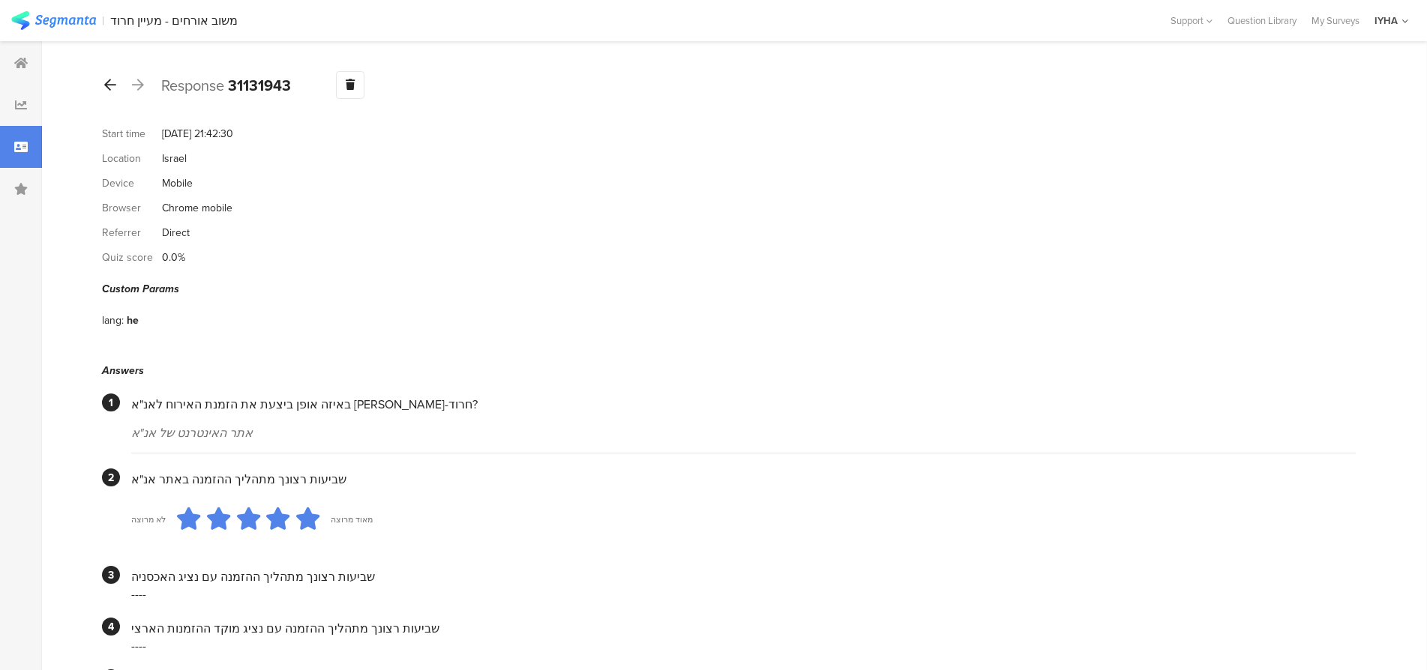
click at [107, 83] on icon at bounding box center [110, 84] width 12 height 13
click at [107, 84] on icon at bounding box center [110, 84] width 12 height 13
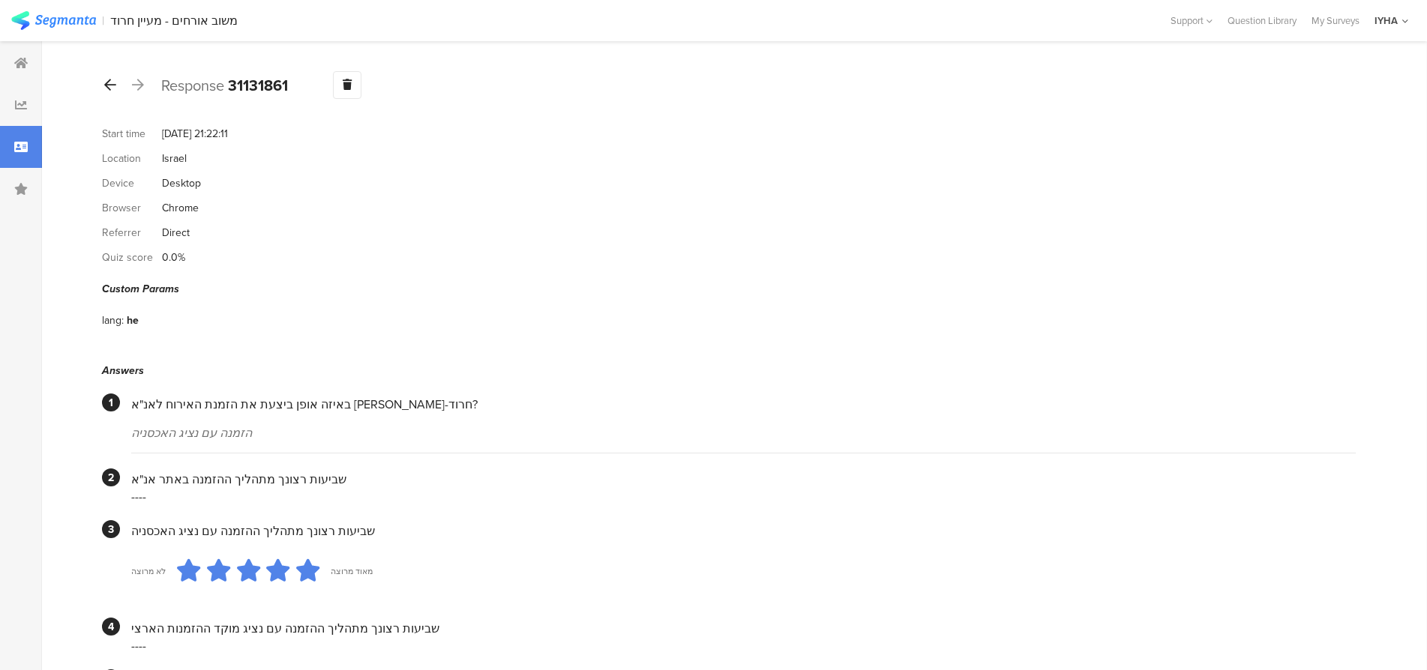
click at [105, 82] on icon at bounding box center [110, 84] width 12 height 13
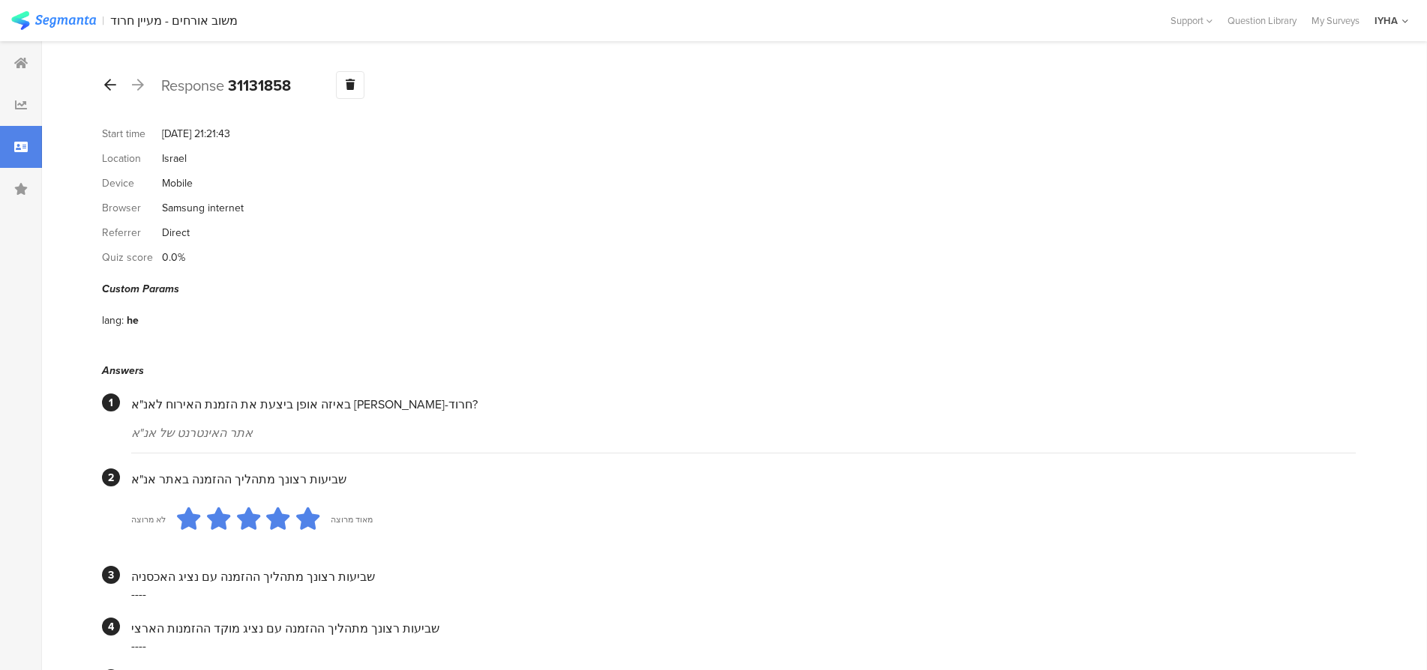
click at [107, 83] on icon at bounding box center [110, 84] width 12 height 13
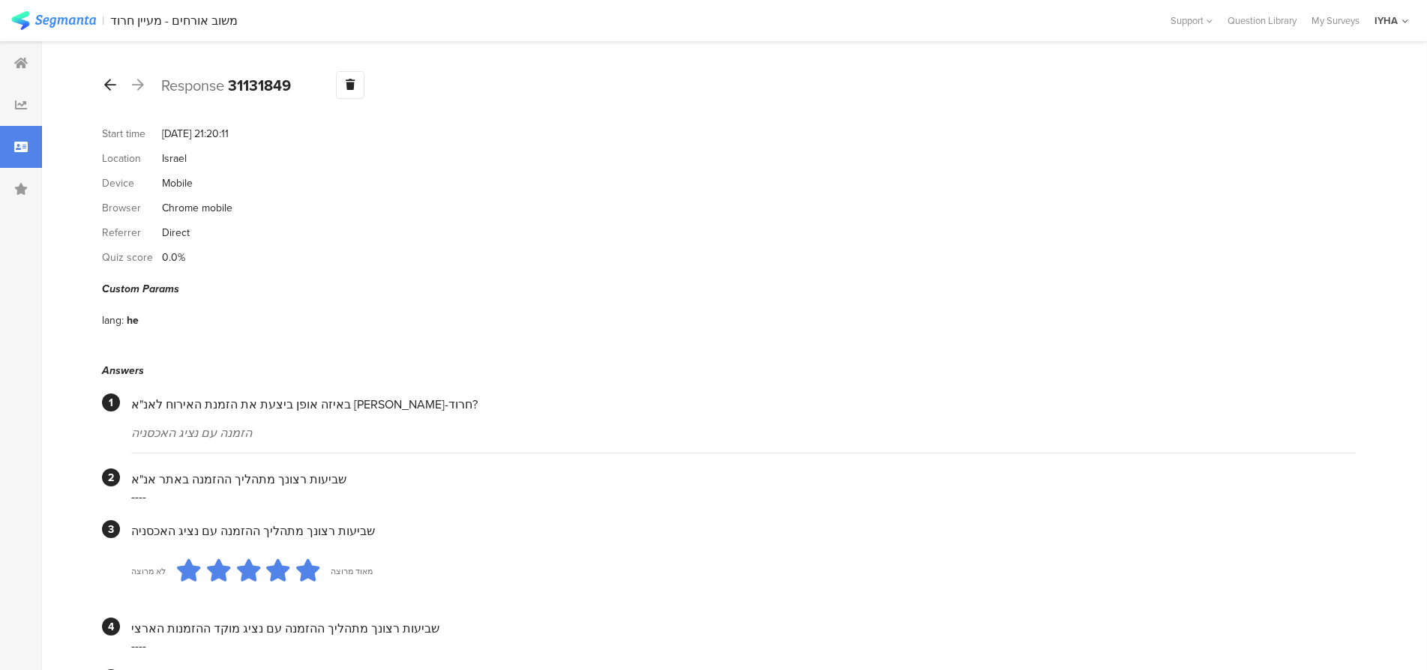
click at [109, 84] on icon at bounding box center [110, 84] width 12 height 13
click at [109, 83] on icon at bounding box center [110, 84] width 12 height 13
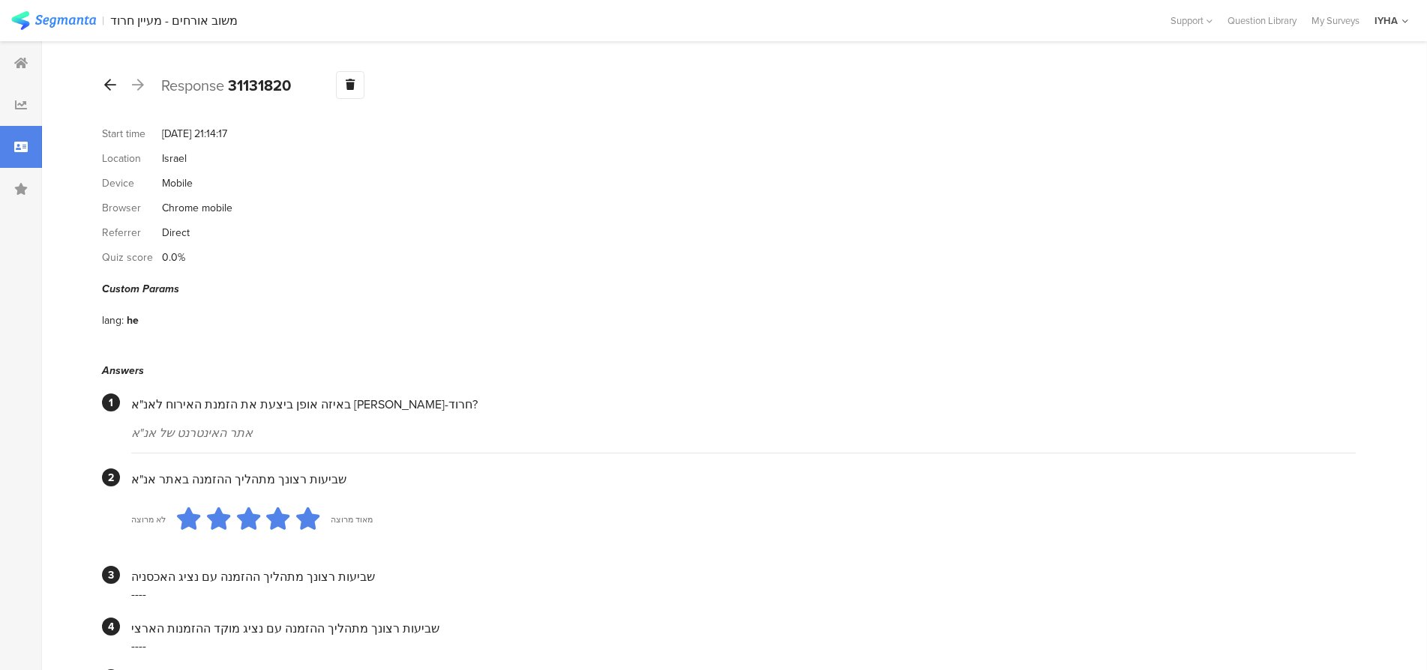
click at [108, 85] on icon at bounding box center [110, 84] width 12 height 13
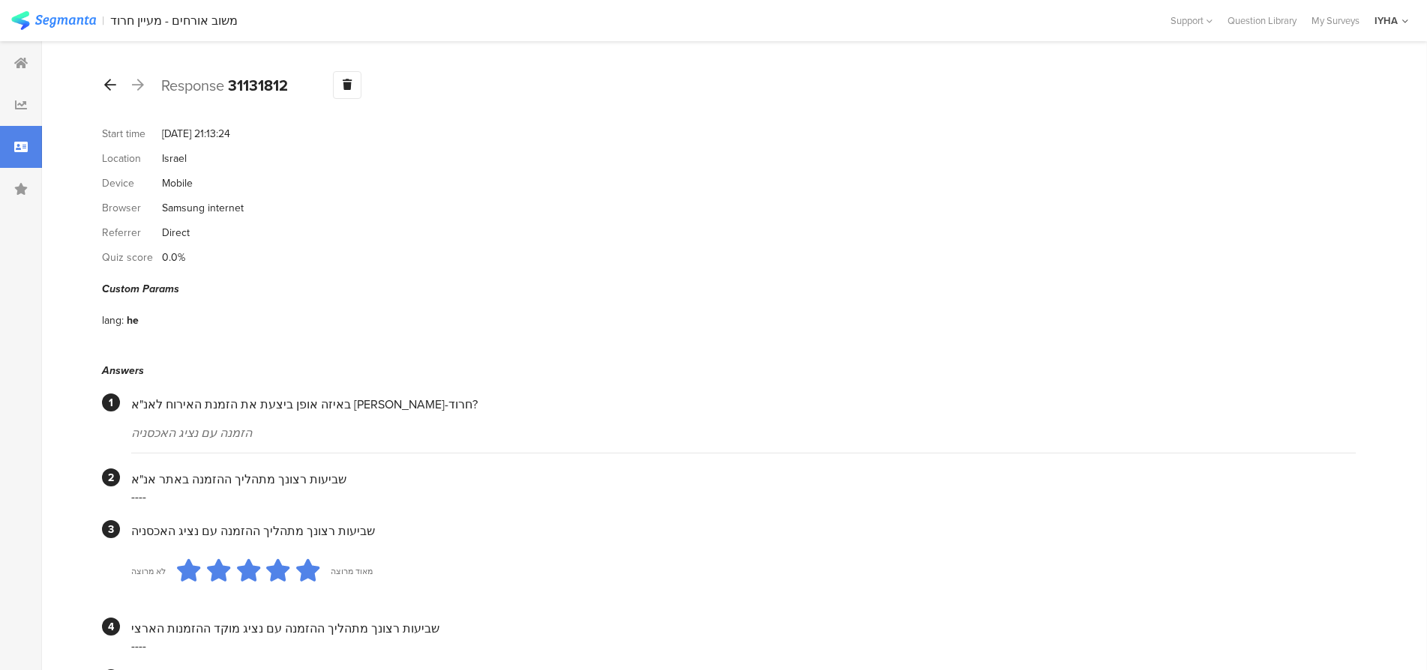
click at [107, 84] on icon at bounding box center [110, 84] width 12 height 13
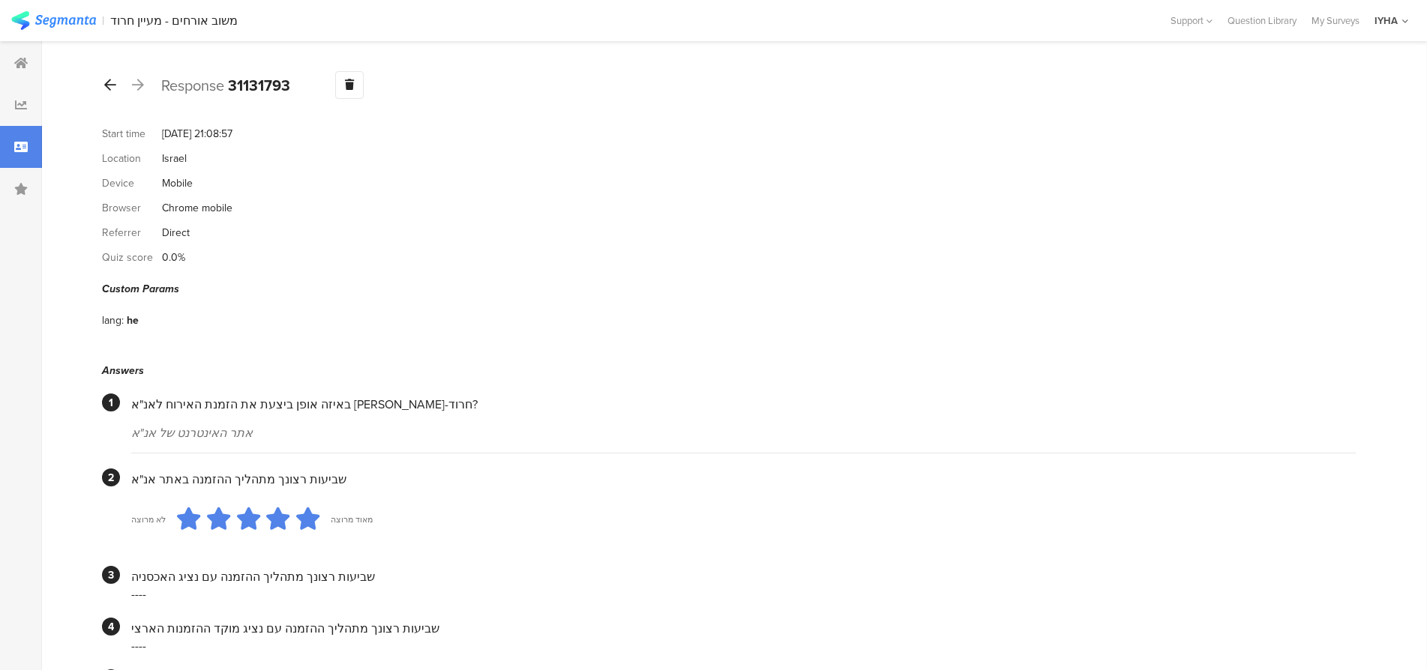
click at [106, 85] on icon at bounding box center [110, 84] width 12 height 13
click at [109, 82] on icon at bounding box center [110, 84] width 12 height 13
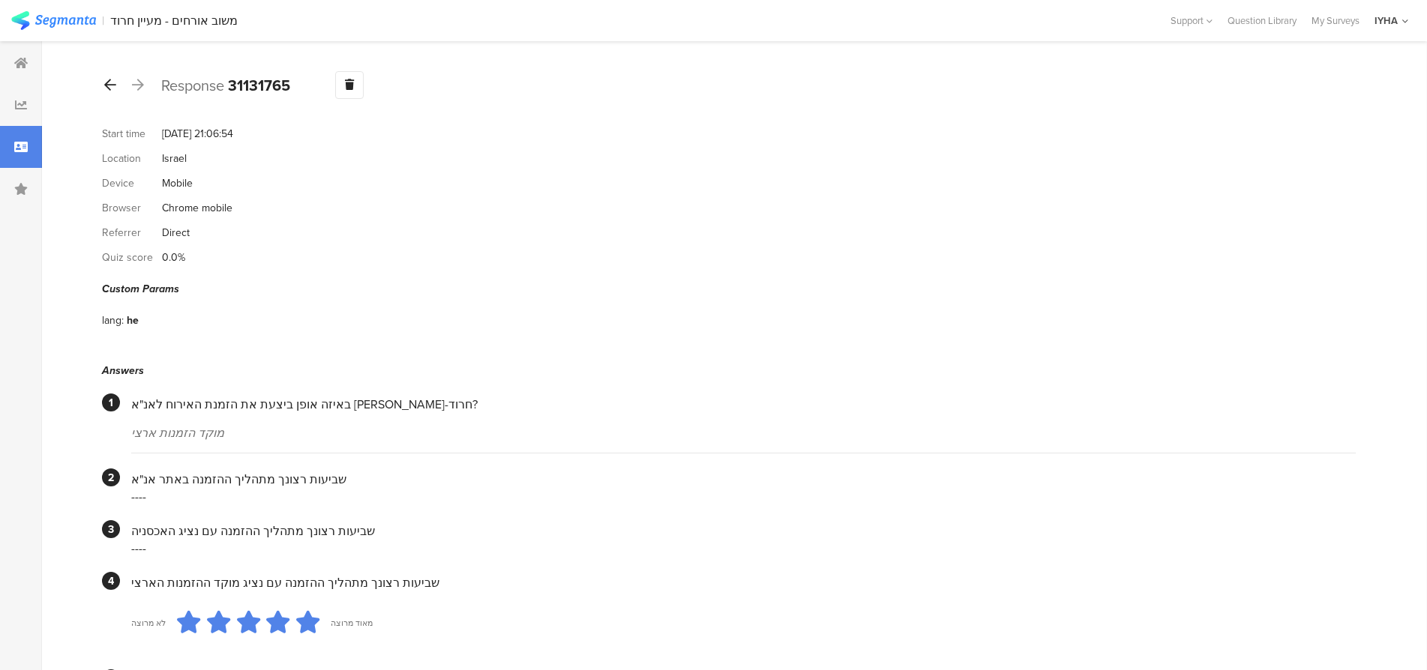
click at [107, 89] on icon at bounding box center [110, 84] width 12 height 13
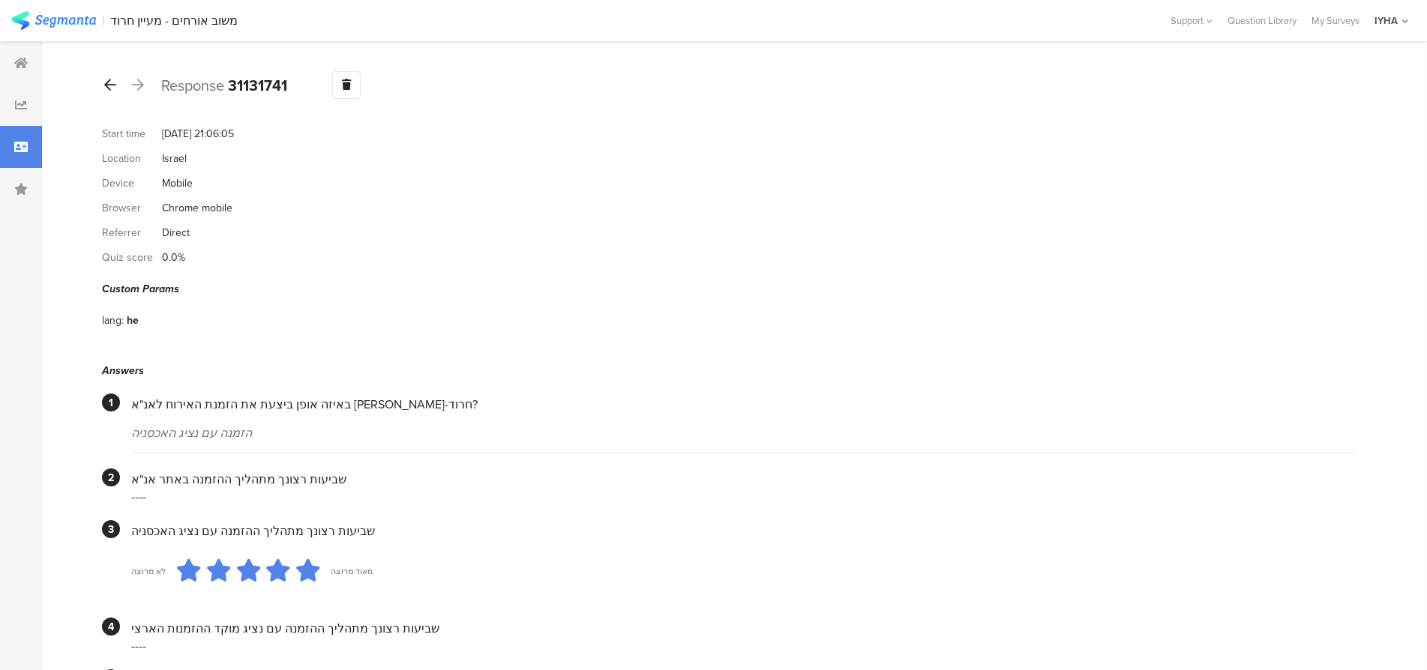
click at [106, 82] on icon at bounding box center [110, 84] width 12 height 13
click at [106, 81] on icon at bounding box center [110, 84] width 12 height 13
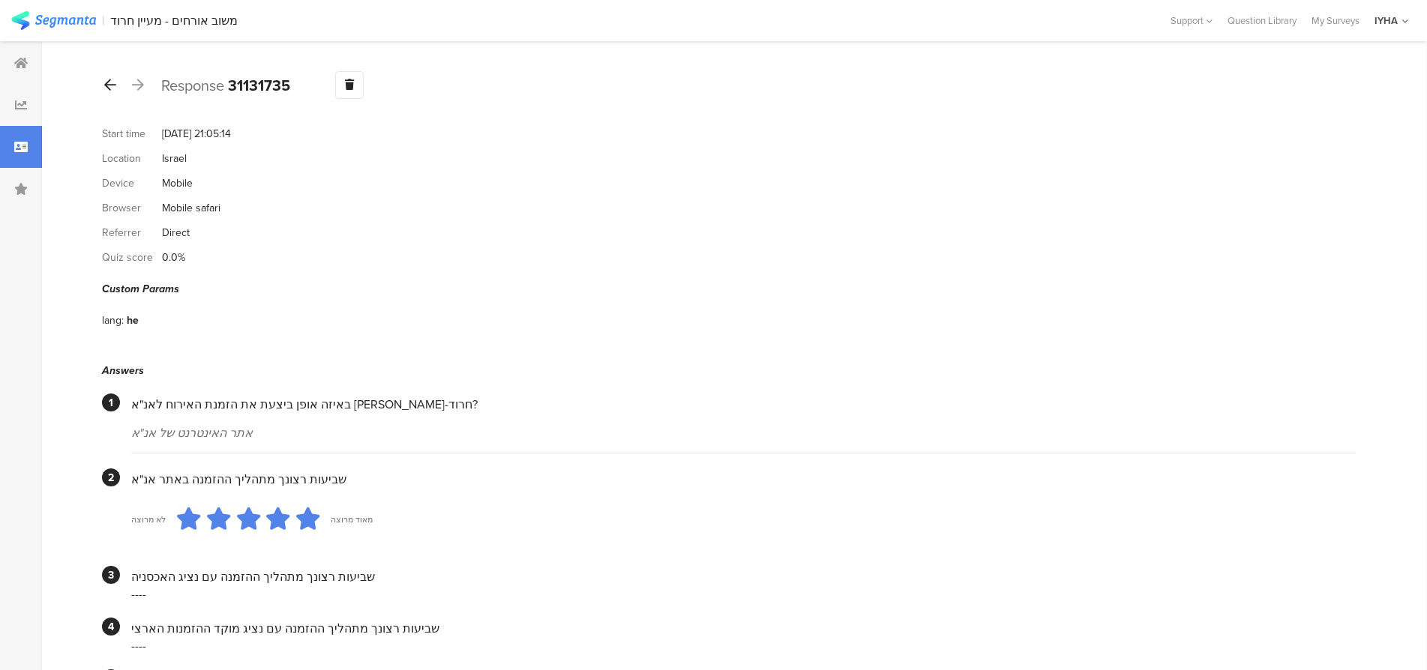
click at [106, 82] on icon at bounding box center [110, 84] width 12 height 13
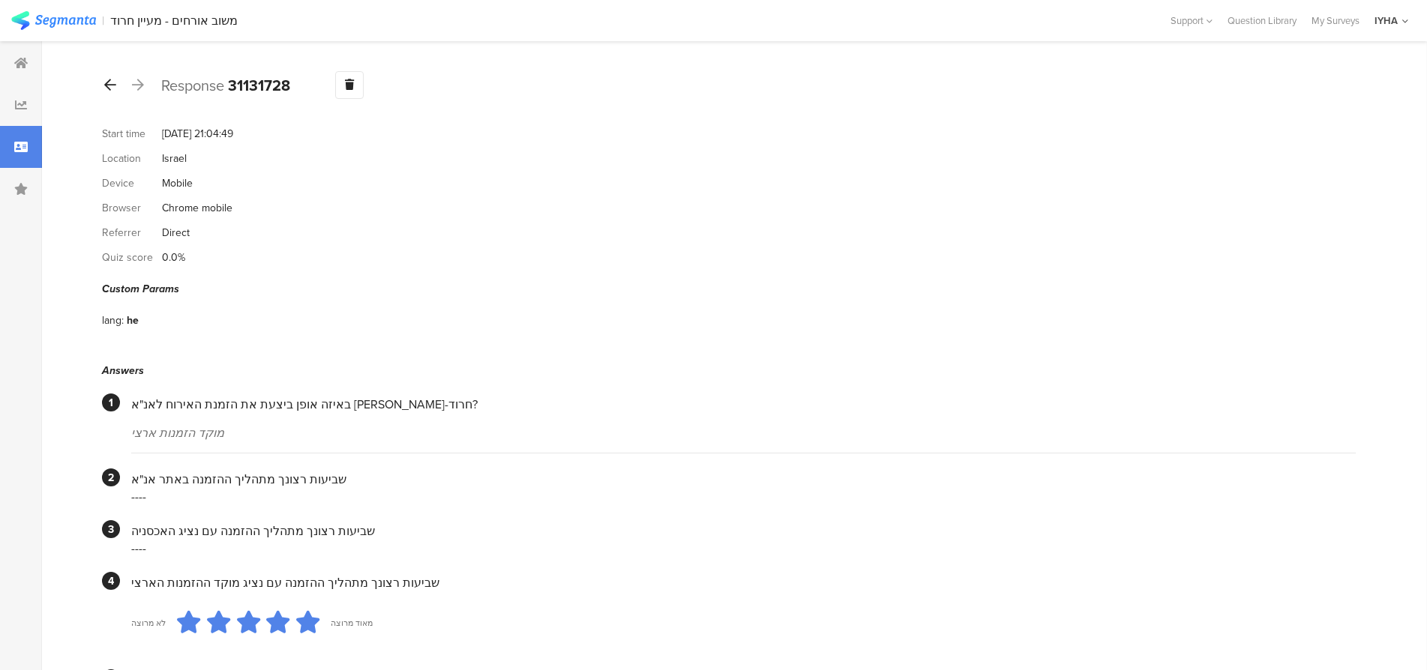
click at [104, 85] on icon at bounding box center [110, 84] width 12 height 13
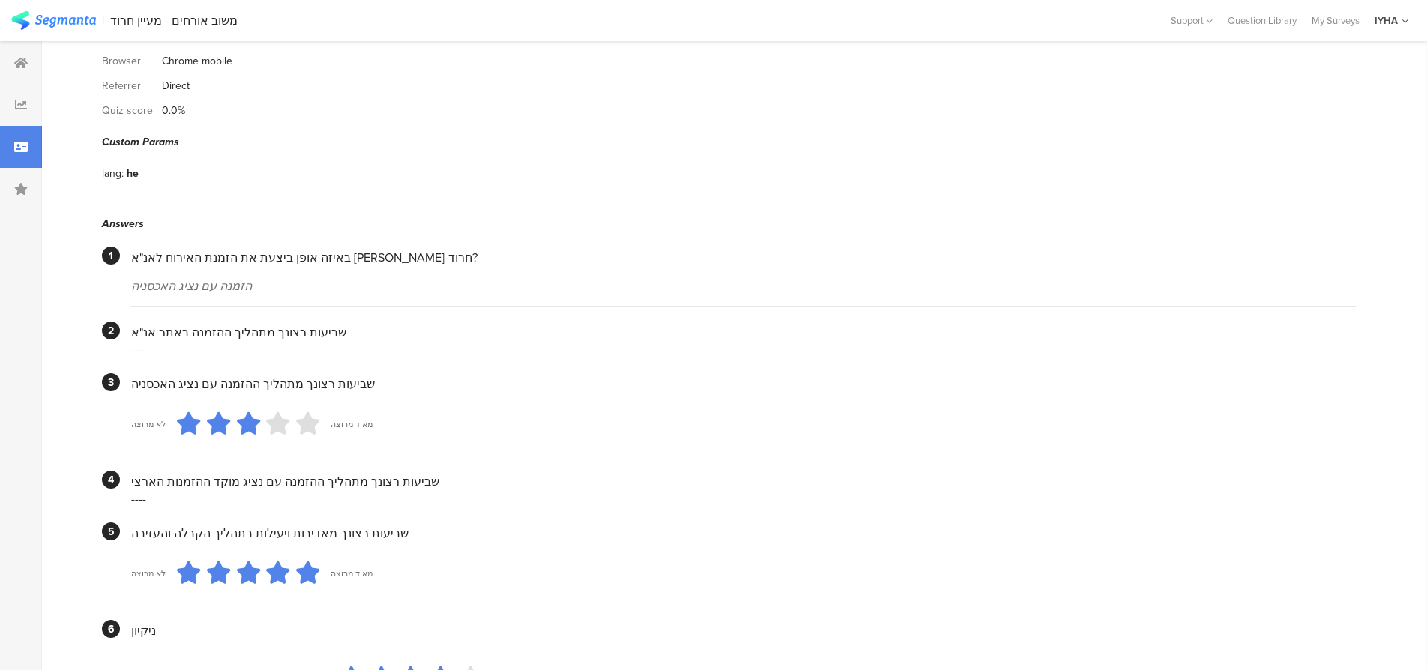
scroll to position [150, 0]
